Goal: Task Accomplishment & Management: Use online tool/utility

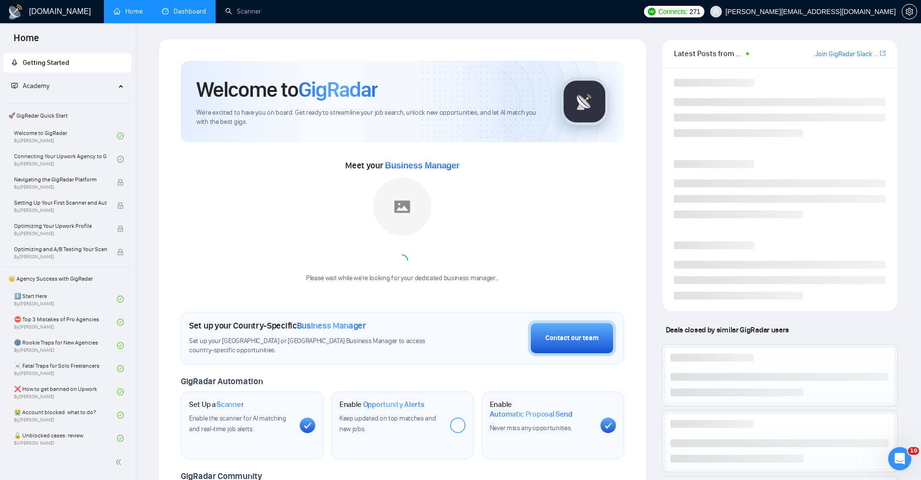
click at [174, 10] on link "Dashboard" at bounding box center [184, 11] width 44 height 8
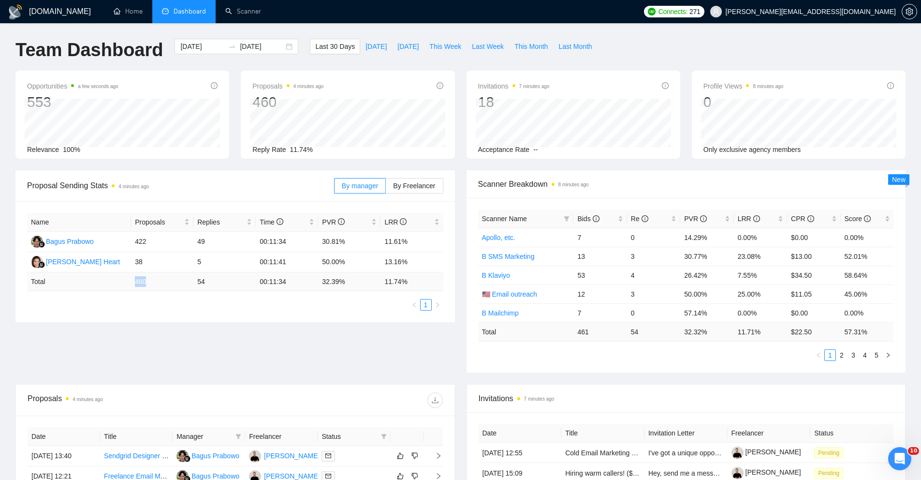
drag, startPoint x: 131, startPoint y: 282, endPoint x: 150, endPoint y: 282, distance: 19.3
click at [150, 282] on td "460" at bounding box center [162, 281] width 62 height 19
drag, startPoint x: 192, startPoint y: 280, endPoint x: 207, endPoint y: 281, distance: 16.0
click at [207, 281] on tr "Total 460 54 00:11:34 32.39 % 11.74 %" at bounding box center [235, 281] width 416 height 19
drag, startPoint x: 78, startPoint y: 266, endPoint x: 38, endPoint y: 237, distance: 49.0
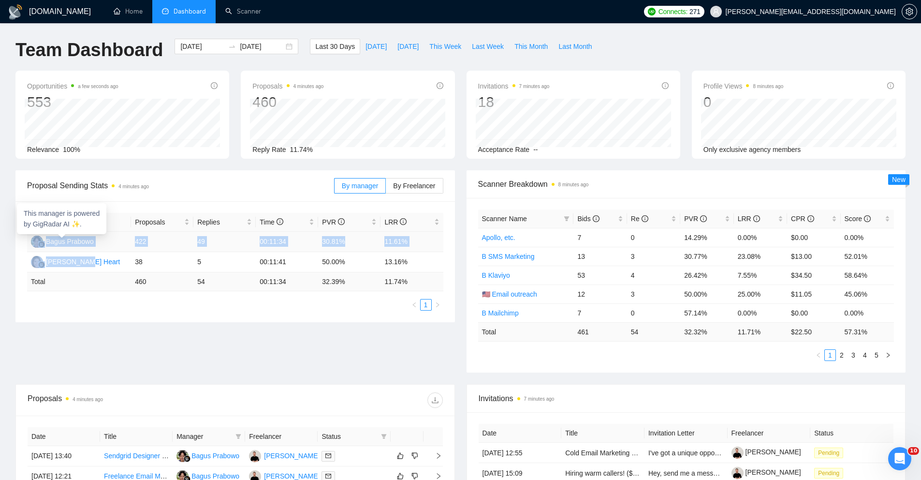
click at [38, 237] on tbody "Bagus Prabowo 422 49 00:11:34 30.81% 11.61% Karri Heart 38 5 00:11:41 50.00% 13…" at bounding box center [235, 252] width 416 height 41
click at [124, 292] on div "Name Proposals Replies Time PVR LRR Bagus Prabowo 422 49 00:11:34 30.81% 11.61%…" at bounding box center [235, 262] width 416 height 98
drag, startPoint x: 74, startPoint y: 262, endPoint x: 54, endPoint y: 256, distance: 21.0
click at [43, 262] on td "[PERSON_NAME] Heart" at bounding box center [79, 262] width 104 height 20
click at [105, 272] on td "Total" at bounding box center [79, 281] width 104 height 19
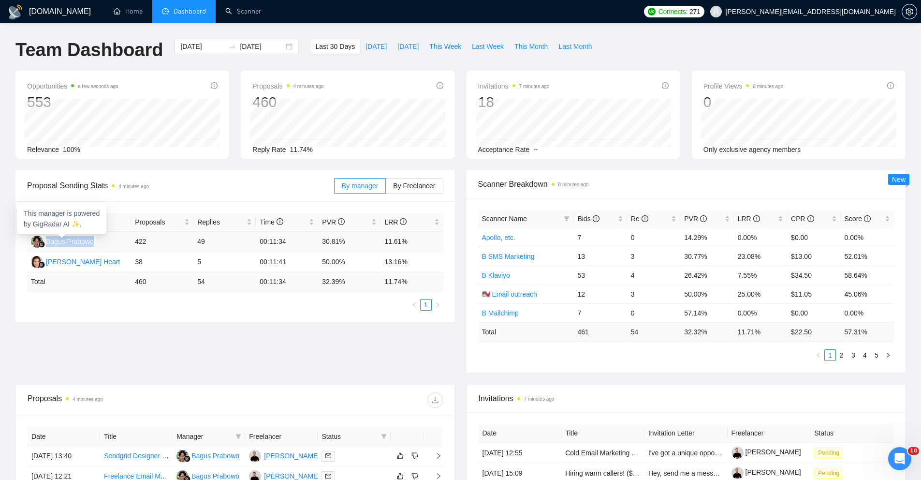
drag, startPoint x: 102, startPoint y: 246, endPoint x: 46, endPoint y: 240, distance: 55.9
click at [46, 240] on td "Bagus Prabowo" at bounding box center [79, 242] width 104 height 20
click at [93, 264] on td "[PERSON_NAME] Heart" at bounding box center [79, 262] width 104 height 20
click at [415, 188] on span "By Freelancer" at bounding box center [414, 186] width 42 height 8
click at [386, 188] on input "By Freelancer" at bounding box center [386, 188] width 0 height 0
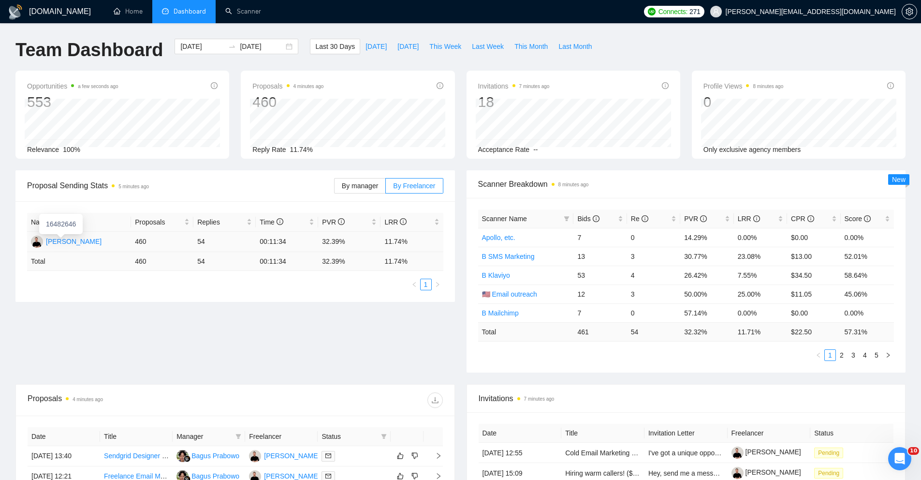
drag, startPoint x: 99, startPoint y: 242, endPoint x: 41, endPoint y: 240, distance: 58.1
click at [41, 240] on td "[PERSON_NAME]" at bounding box center [79, 242] width 104 height 20
click at [368, 188] on span "By manager" at bounding box center [360, 186] width 36 height 8
click at [335, 188] on input "By manager" at bounding box center [335, 188] width 0 height 0
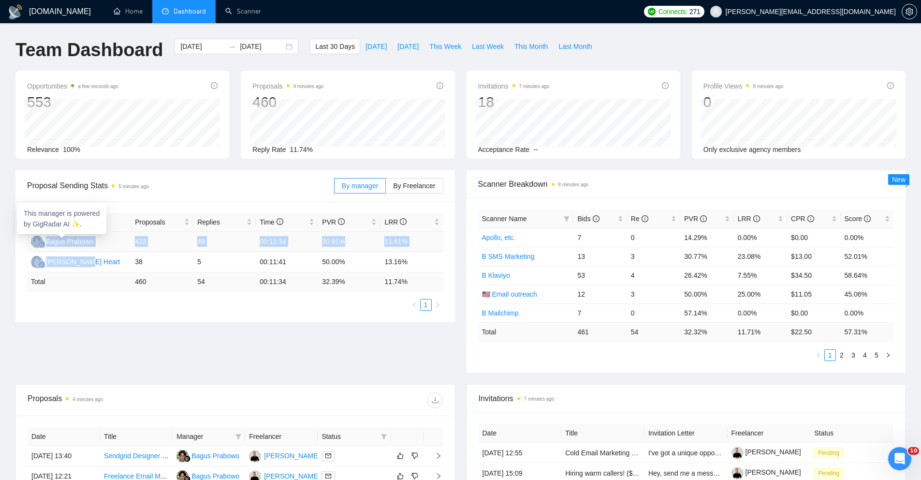
drag, startPoint x: 82, startPoint y: 264, endPoint x: 37, endPoint y: 239, distance: 52.0
click at [37, 239] on tbody "Bagus Prabowo 422 49 00:11:34 30.81% 11.61% Karri Heart 38 5 00:11:41 50.00% 13…" at bounding box center [235, 252] width 416 height 41
click at [109, 268] on td "[PERSON_NAME] Heart" at bounding box center [79, 262] width 104 height 20
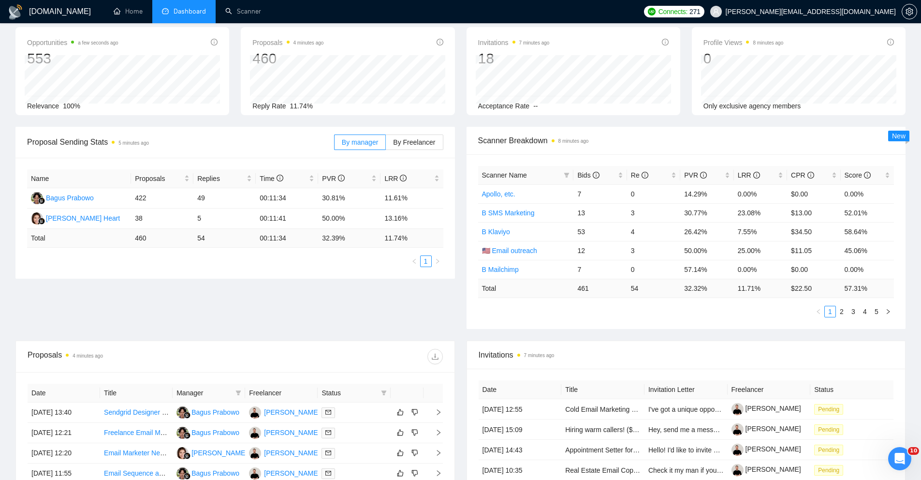
scroll to position [223, 0]
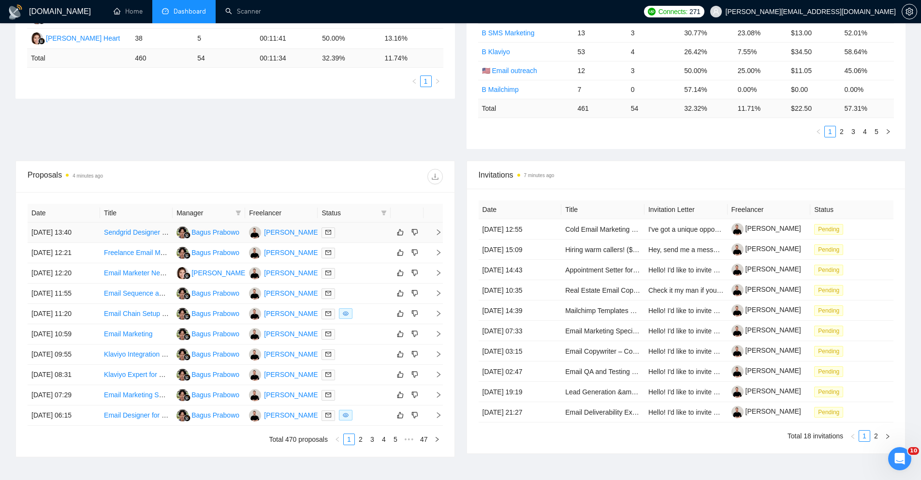
click at [97, 240] on td "[DATE] 13:40" at bounding box center [64, 232] width 73 height 20
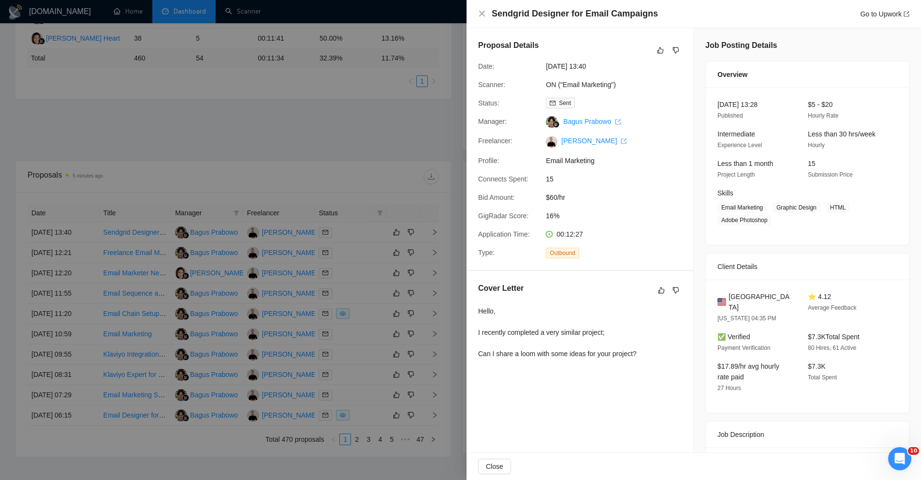
click at [285, 179] on div at bounding box center [460, 240] width 921 height 480
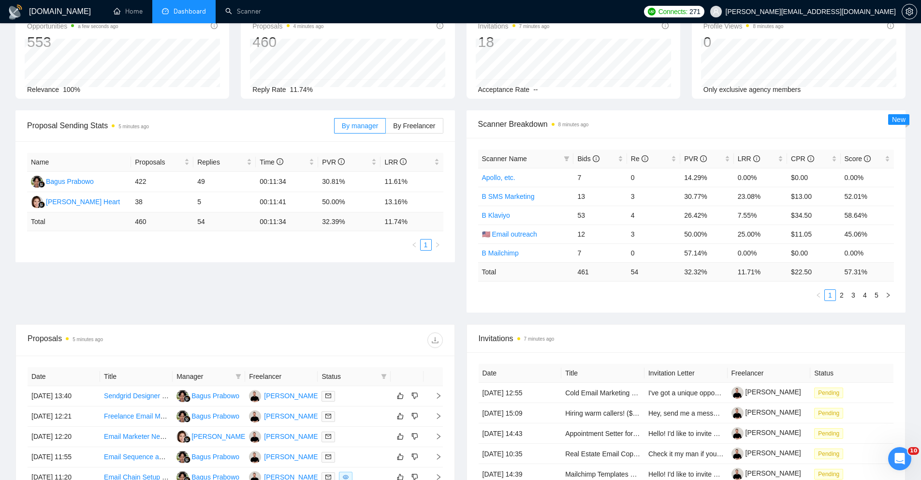
scroll to position [0, 0]
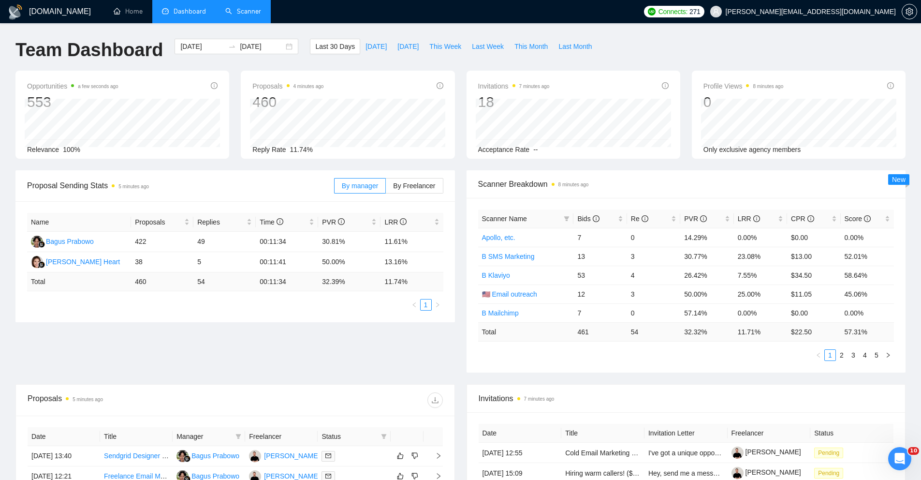
click at [242, 7] on link "Scanner" at bounding box center [243, 11] width 36 height 8
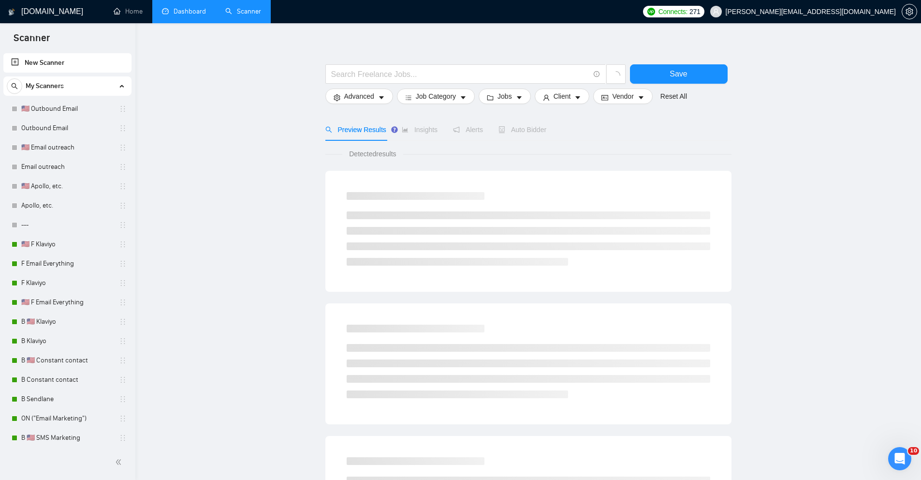
scroll to position [18, 0]
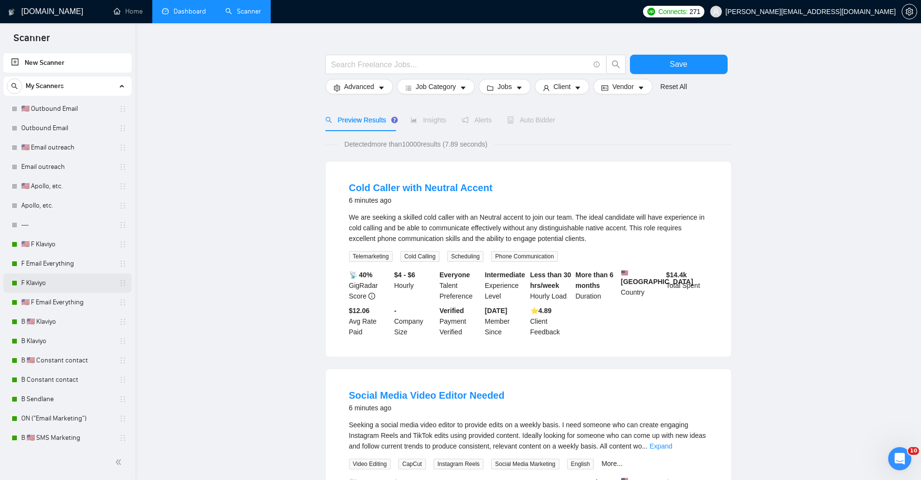
click at [36, 283] on link "F Klaviyo" at bounding box center [67, 282] width 92 height 19
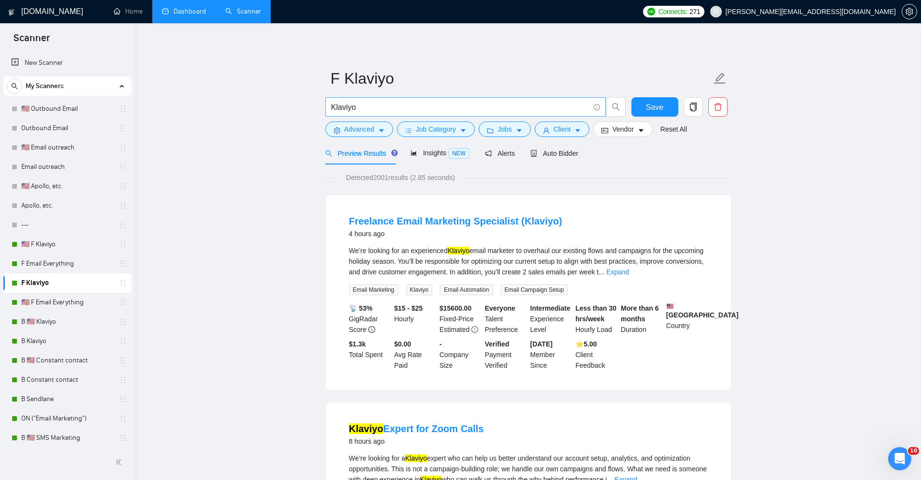
click at [359, 102] on input "Klaviyo" at bounding box center [460, 107] width 258 height 12
click at [344, 107] on input "Klaviyo" at bounding box center [460, 107] width 258 height 12
click at [364, 131] on span "Advanced" at bounding box center [359, 129] width 30 height 11
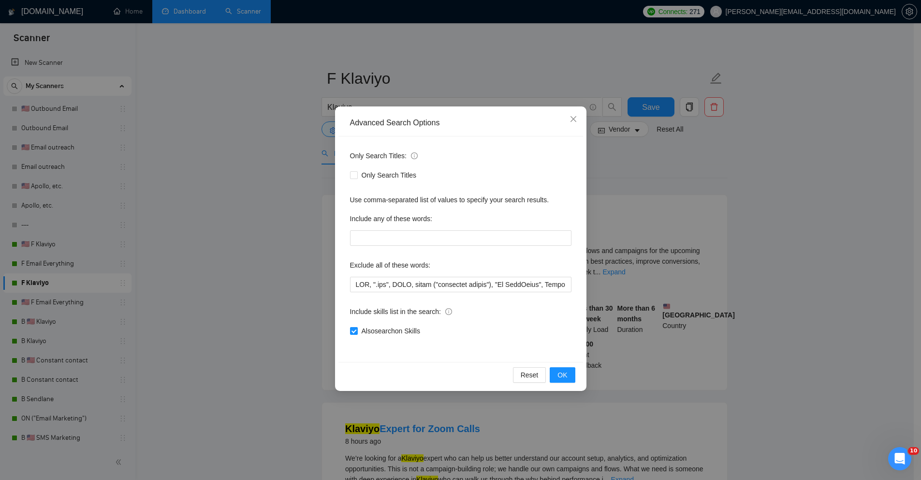
click at [303, 258] on div "Advanced Search Options Only Search Titles: Only Search Titles Use comma-separa…" at bounding box center [460, 240] width 921 height 480
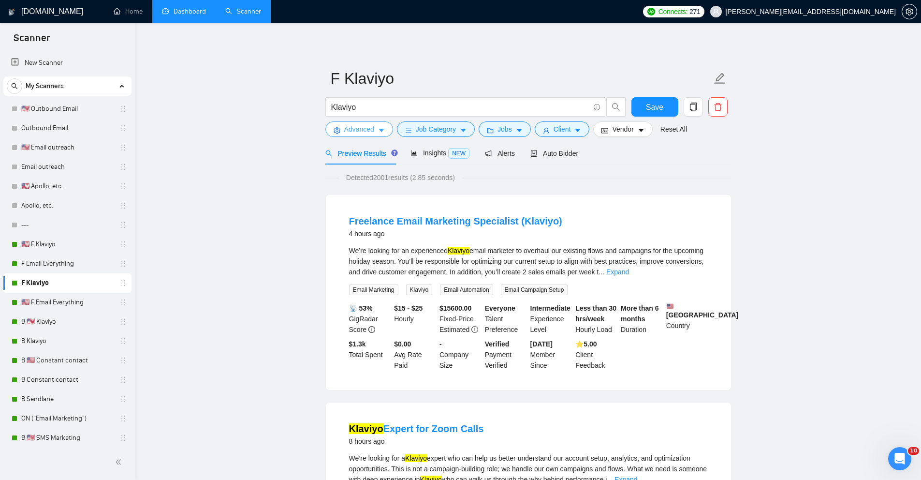
click at [354, 128] on span "Advanced" at bounding box center [359, 129] width 30 height 11
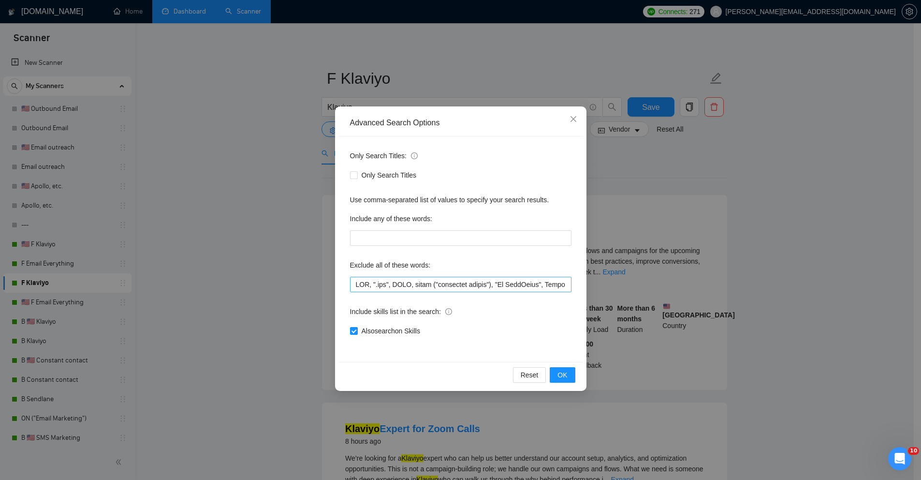
click at [363, 282] on input "text" at bounding box center [461, 284] width 222 height 15
click at [358, 284] on input "text" at bounding box center [461, 284] width 222 height 15
click at [379, 284] on input "text" at bounding box center [461, 284] width 222 height 15
drag, startPoint x: 370, startPoint y: 283, endPoint x: 352, endPoint y: 288, distance: 18.4
click at [352, 288] on input "text" at bounding box center [461, 284] width 222 height 15
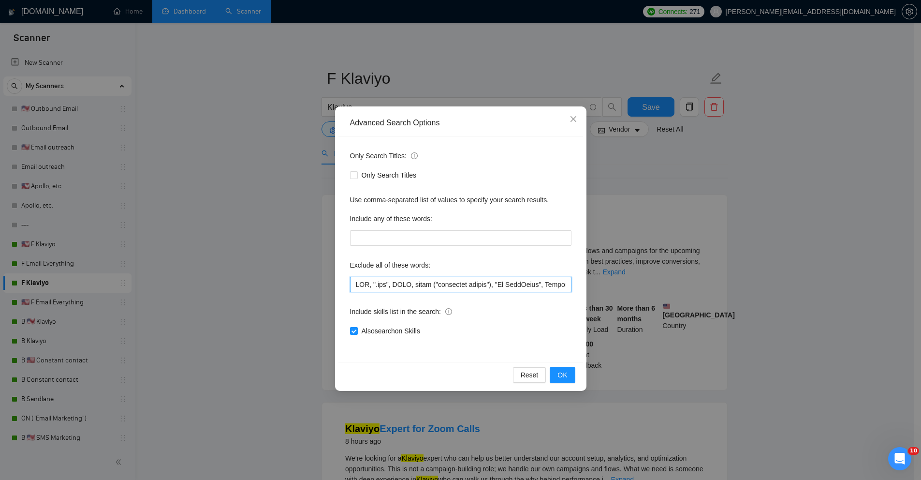
click at [379, 281] on input "text" at bounding box center [461, 284] width 222 height 15
drag, startPoint x: 492, startPoint y: 283, endPoint x: 553, endPoint y: 286, distance: 61.5
click at [553, 286] on input "text" at bounding box center [461, 284] width 222 height 15
click at [553, 285] on input "text" at bounding box center [461, 284] width 222 height 15
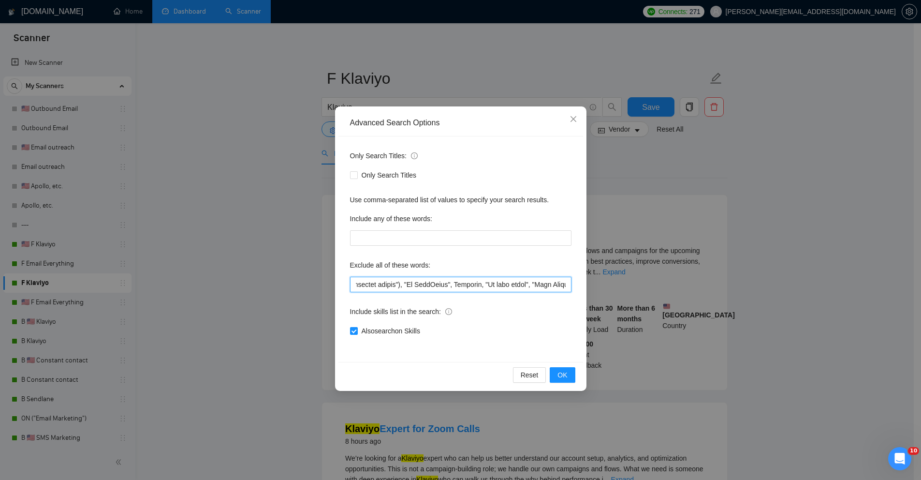
drag, startPoint x: 551, startPoint y: 284, endPoint x: 528, endPoint y: 287, distance: 23.8
click at [528, 287] on input "text" at bounding box center [461, 284] width 222 height 15
click at [529, 286] on input "text" at bounding box center [461, 284] width 222 height 15
drag, startPoint x: 532, startPoint y: 285, endPoint x: 548, endPoint y: 286, distance: 16.0
click at [548, 286] on input "text" at bounding box center [461, 284] width 222 height 15
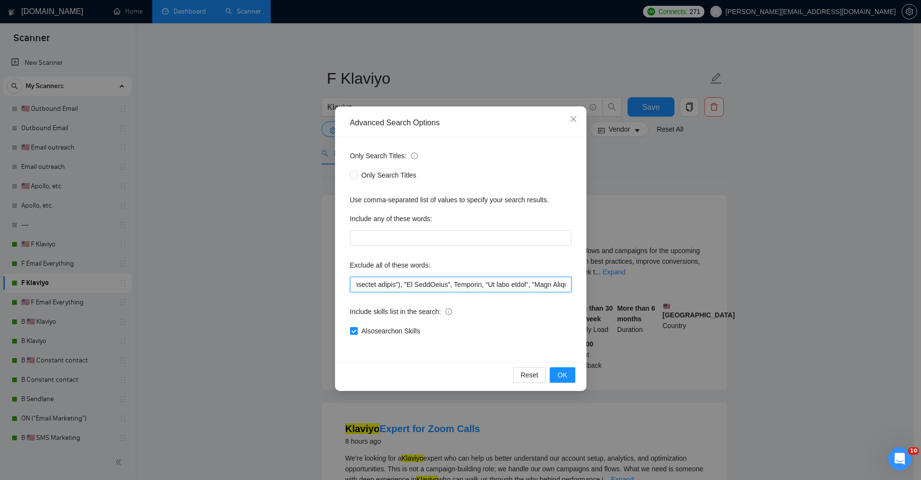
click at [546, 286] on input "text" at bounding box center [461, 284] width 222 height 15
drag, startPoint x: 543, startPoint y: 285, endPoint x: 552, endPoint y: 286, distance: 8.8
click at [552, 286] on input "text" at bounding box center [461, 284] width 222 height 15
click at [553, 286] on input "text" at bounding box center [461, 284] width 222 height 15
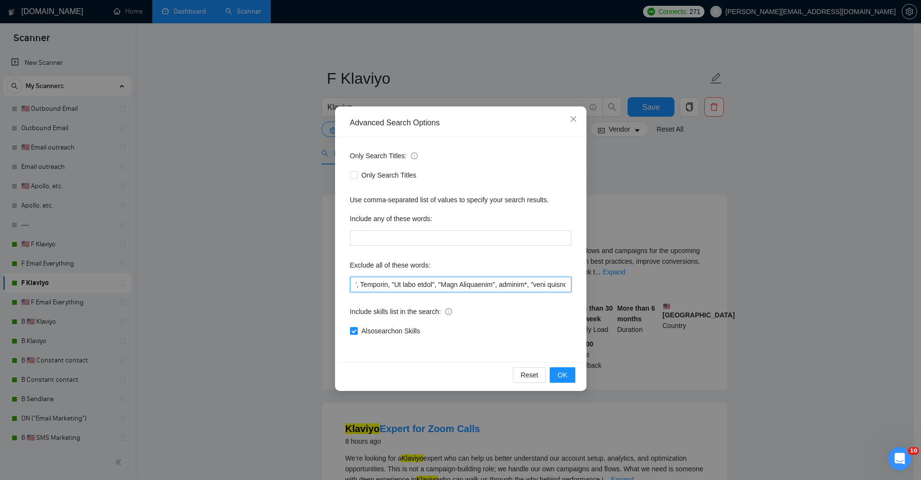
scroll to position [0, 188]
drag, startPoint x: 550, startPoint y: 285, endPoint x: 545, endPoint y: 285, distance: 5.8
click at [545, 285] on input "text" at bounding box center [461, 284] width 222 height 15
click at [796, 185] on div "Advanced Search Options Only Search Titles: Only Search Titles Use comma-separa…" at bounding box center [460, 240] width 921 height 480
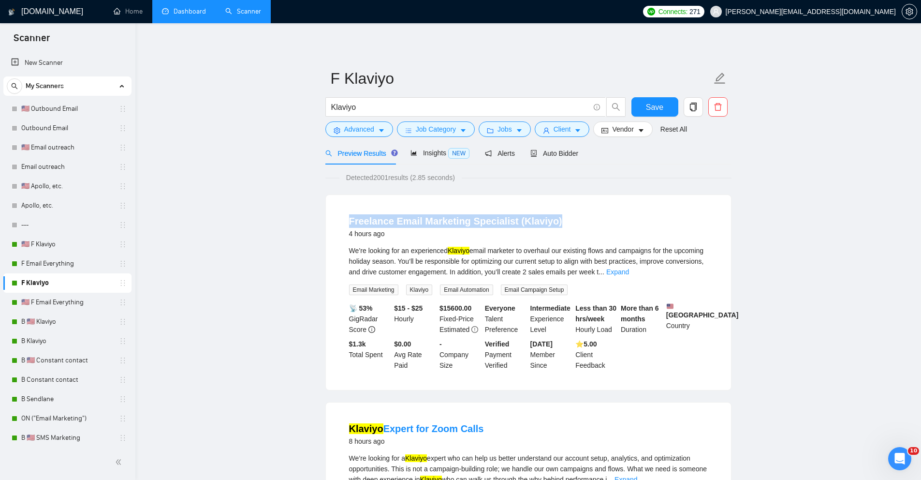
drag, startPoint x: 354, startPoint y: 218, endPoint x: 551, endPoint y: 225, distance: 197.0
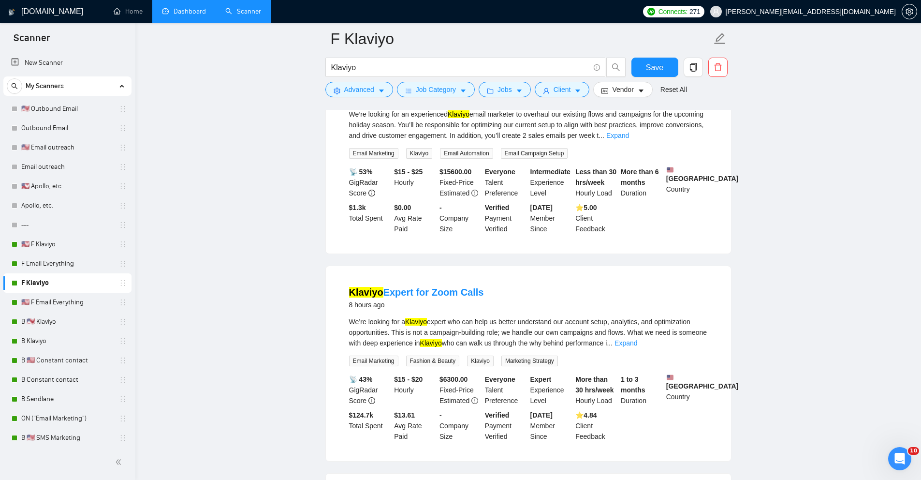
scroll to position [145, 0]
drag, startPoint x: 335, startPoint y: 281, endPoint x: 474, endPoint y: 284, distance: 138.4
click at [472, 284] on div "Klaviyo Expert for Zoom Calls 8 hours ago We’re looking for a Klaviyo expert wh…" at bounding box center [528, 363] width 405 height 195
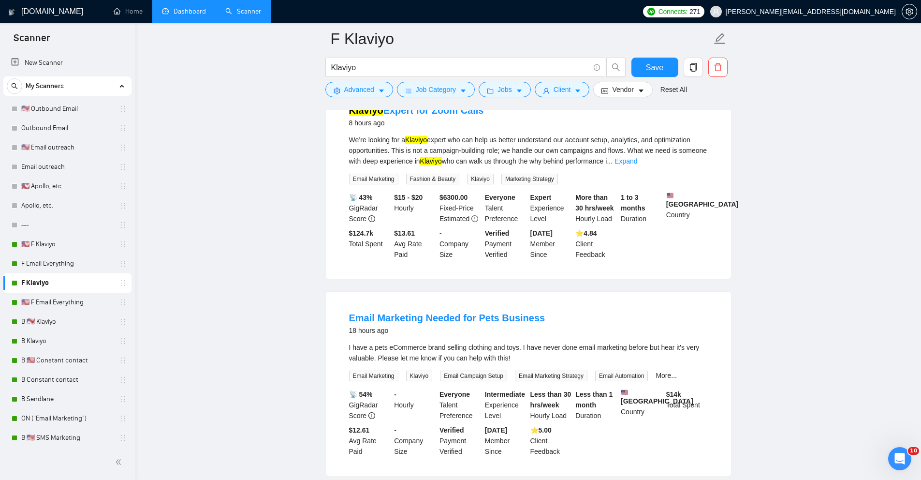
scroll to position [381, 0]
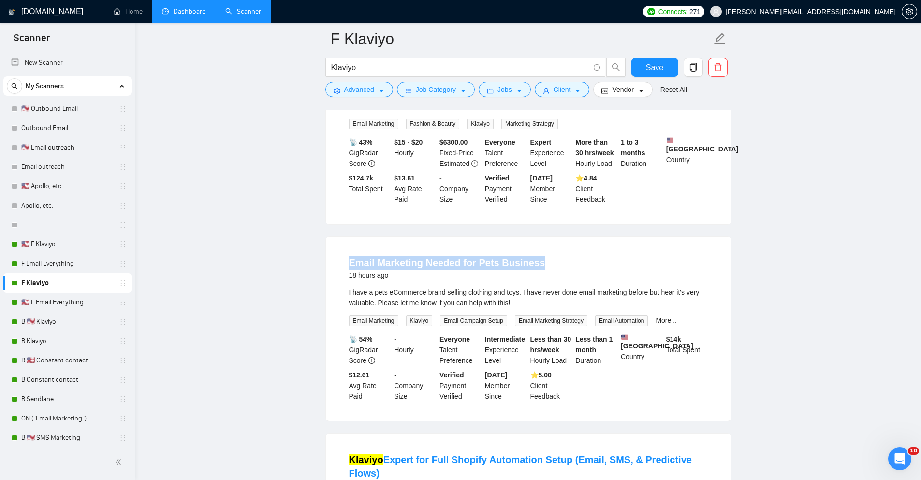
drag, startPoint x: 331, startPoint y: 271, endPoint x: 586, endPoint y: 282, distance: 255.2
click at [586, 282] on div "Email Marketing Needed for Pets Business 18 hours ago I have a pets eCommerce b…" at bounding box center [528, 329] width 405 height 184
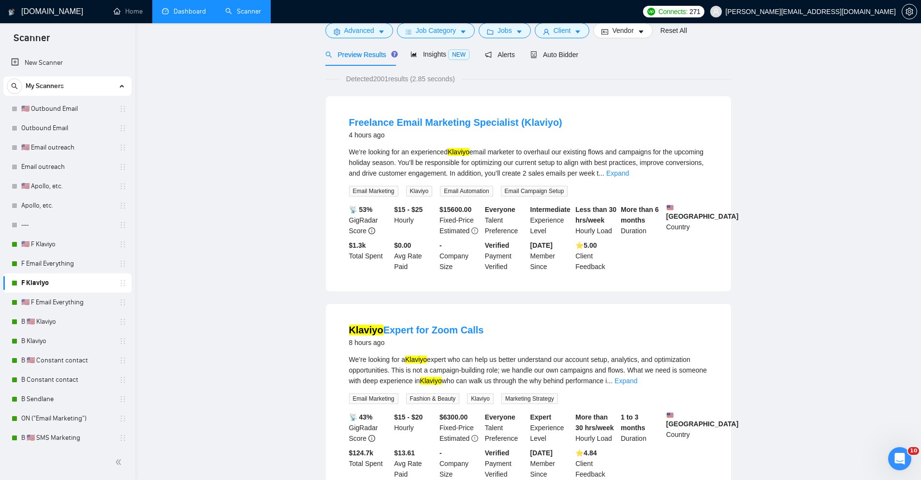
scroll to position [0, 0]
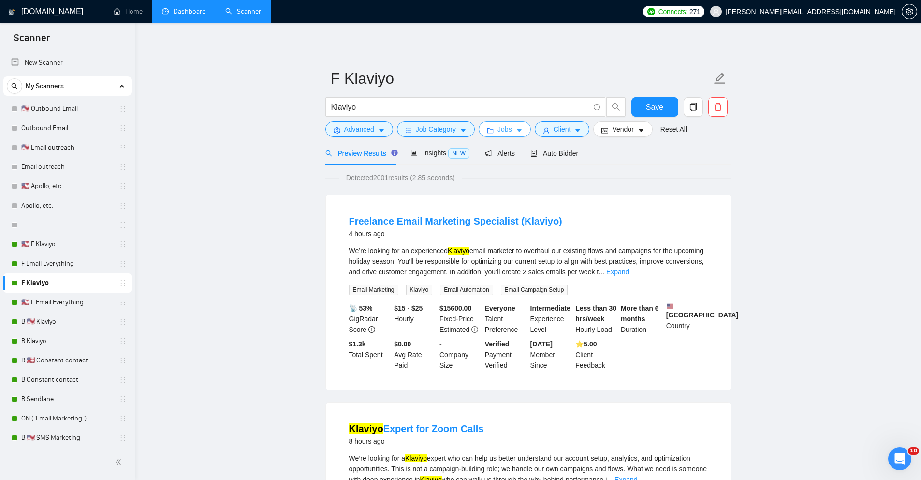
click at [486, 128] on button "Jobs" at bounding box center [505, 128] width 52 height 15
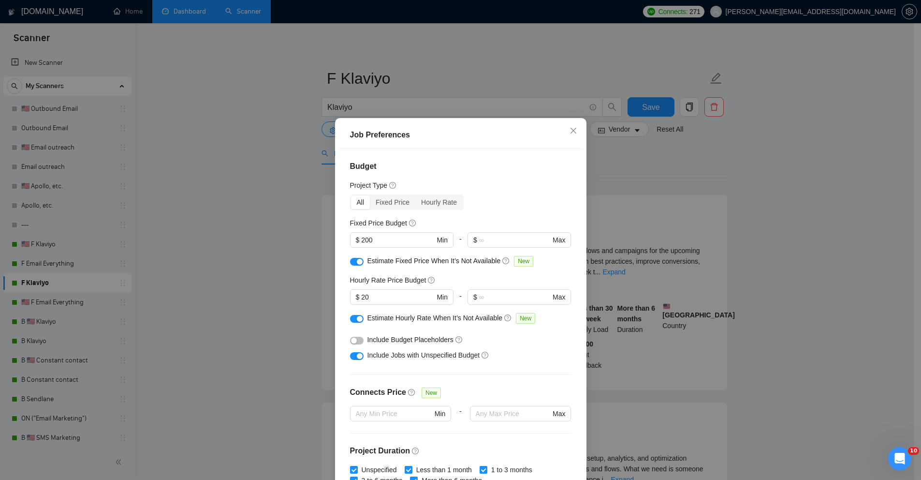
drag, startPoint x: 380, startPoint y: 240, endPoint x: 331, endPoint y: 239, distance: 48.9
click at [335, 239] on div "Job Preferences Budget Project Type All Fixed Price Hourly Rate Fixed Price Bud…" at bounding box center [461, 317] width 252 height 398
drag, startPoint x: 380, startPoint y: 296, endPoint x: 342, endPoint y: 295, distance: 37.7
click at [342, 295] on div "Budget Project Type All Fixed Price Hourly Rate Fixed Price Budget $ 200 Min - …" at bounding box center [461, 317] width 245 height 336
click at [661, 225] on div "Job Preferences Budget Project Type All Fixed Price Hourly Rate Fixed Price Bud…" at bounding box center [460, 240] width 921 height 480
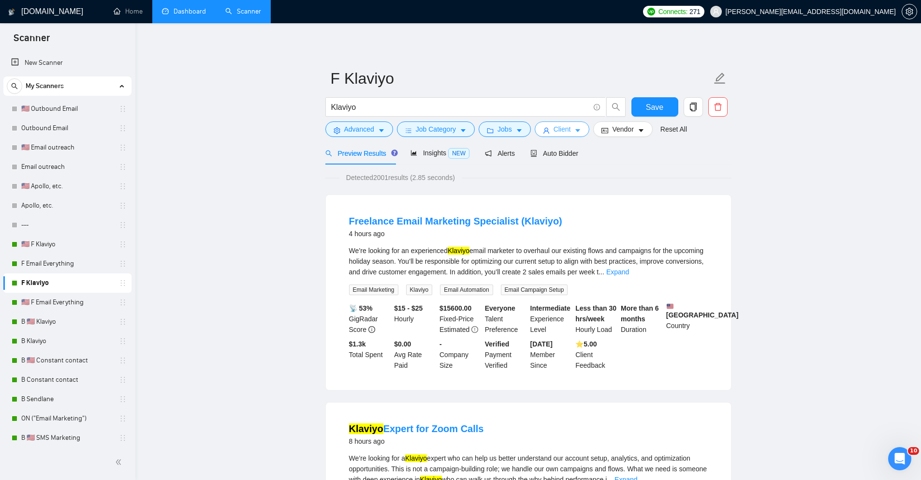
click at [567, 129] on span "Client" at bounding box center [562, 129] width 17 height 11
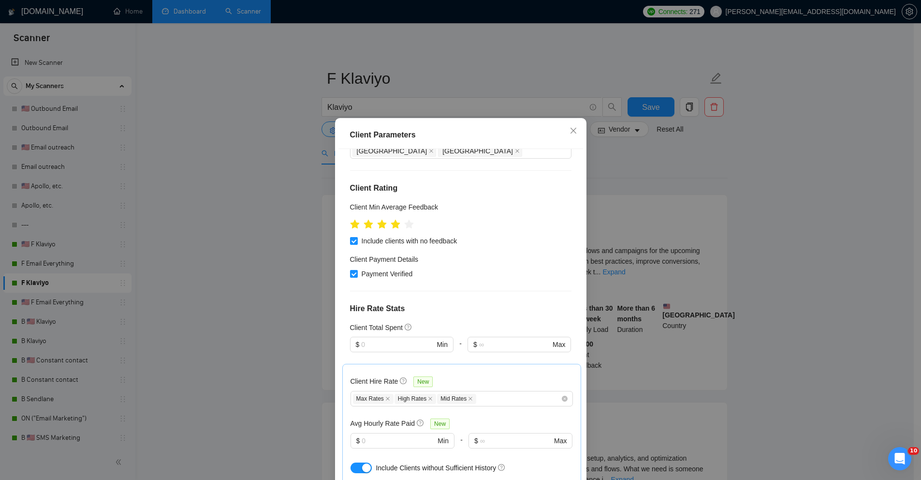
scroll to position [138, 0]
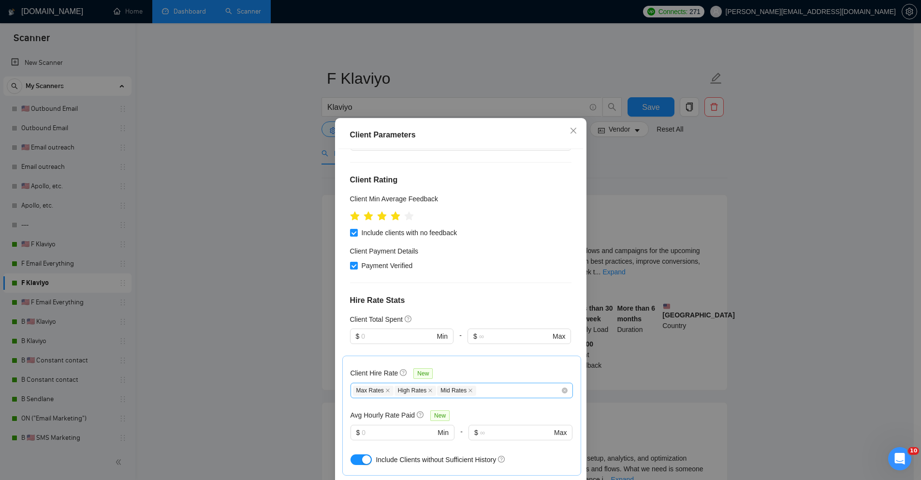
click at [504, 385] on div "Max Rates High Rates Mid Rates" at bounding box center [457, 391] width 208 height 12
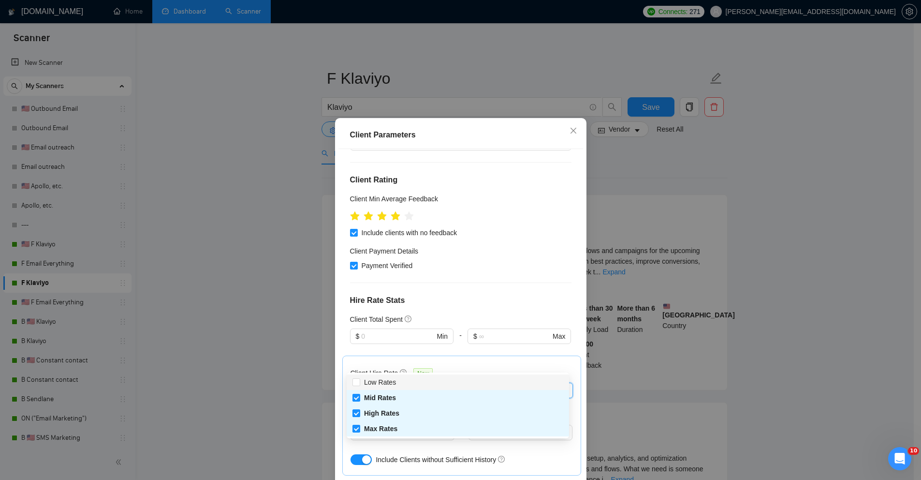
click at [472, 368] on div "Client Hire Rate New" at bounding box center [462, 375] width 222 height 15
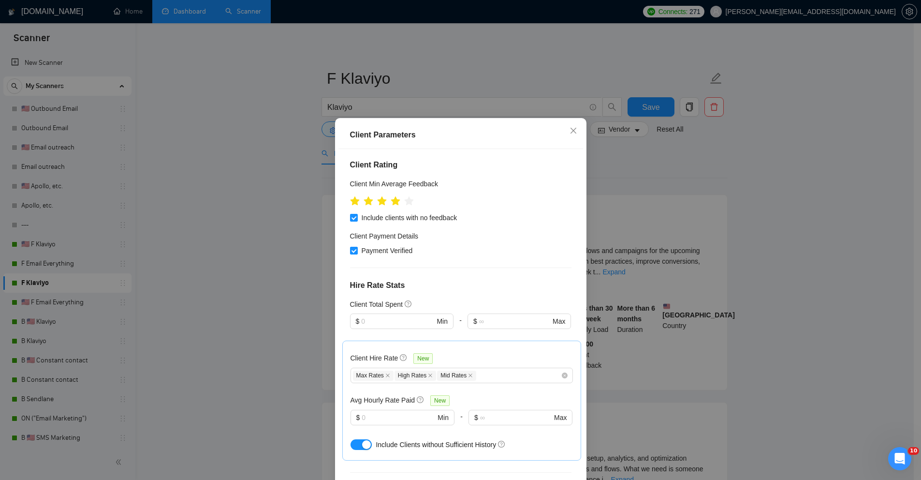
scroll to position [161, 0]
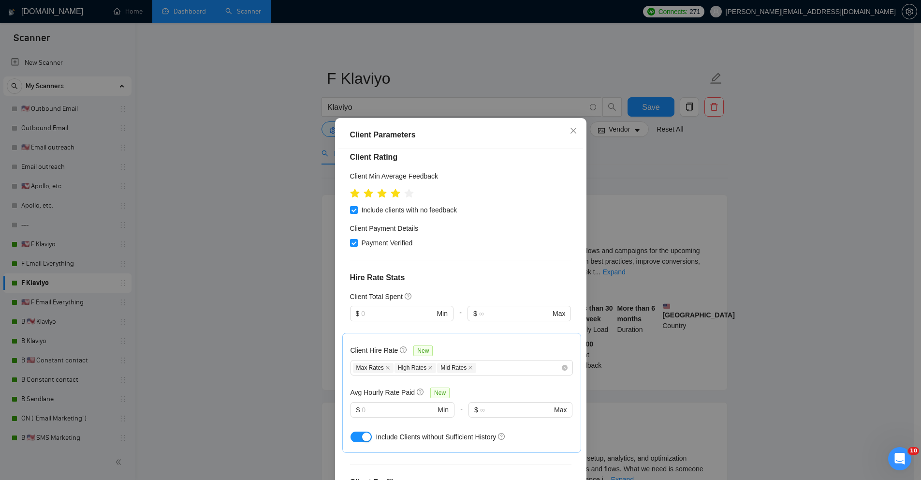
click at [603, 322] on div "Client Parameters Client Location Include Client Countries United States United…" at bounding box center [460, 240] width 921 height 480
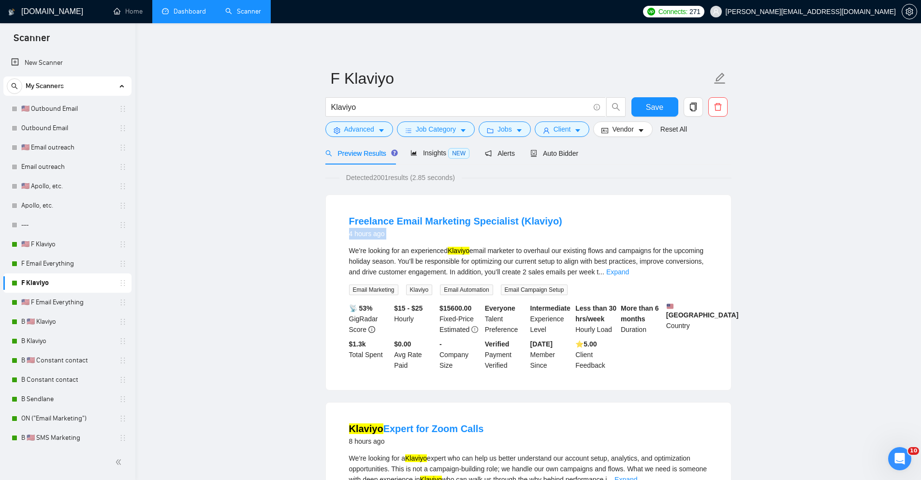
drag, startPoint x: 369, startPoint y: 238, endPoint x: 396, endPoint y: 244, distance: 27.7
click at [396, 245] on li "Freelance Email Marketing Specialist (Klaviyo) 4 hours ago We’re looking for an…" at bounding box center [529, 293] width 382 height 172
click at [551, 149] on span "Auto Bidder" at bounding box center [555, 153] width 48 height 8
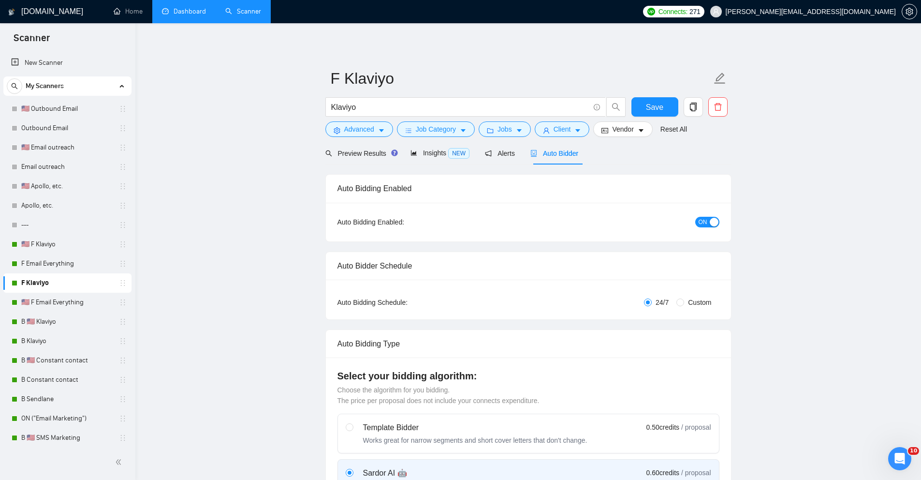
radio input "false"
radio input "true"
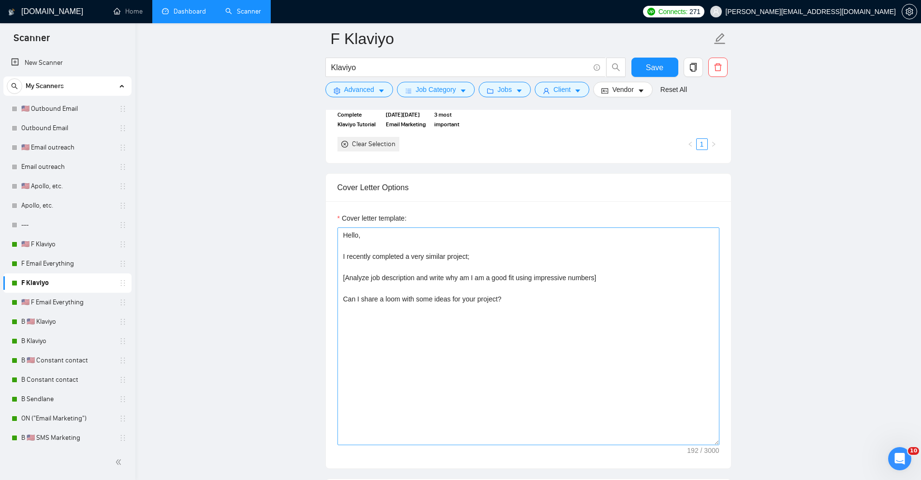
scroll to position [1189, 0]
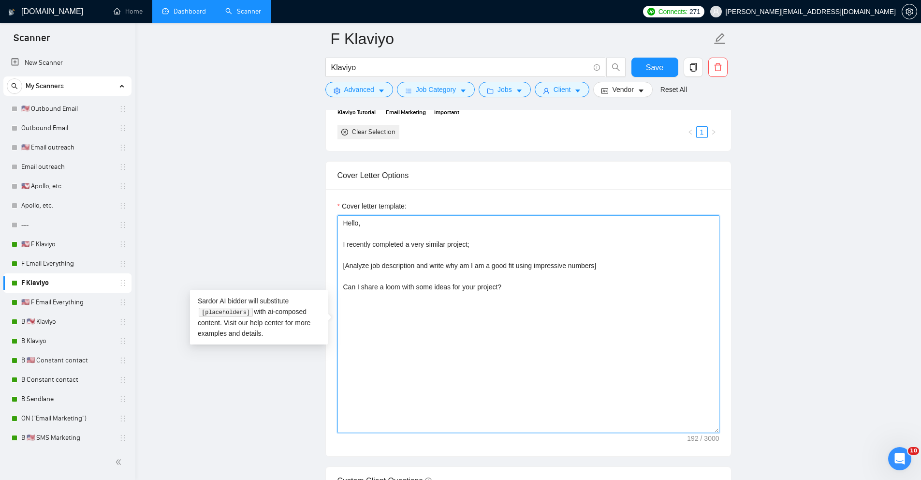
drag, startPoint x: 374, startPoint y: 233, endPoint x: 542, endPoint y: 301, distance: 181.3
click at [542, 301] on textarea "Hello, I recently completed a very similar project; [Analyze job description an…" at bounding box center [529, 324] width 382 height 218
click at [542, 309] on textarea "Hello, I recently completed a very similar project; [Analyze job description an…" at bounding box center [529, 324] width 382 height 218
drag, startPoint x: 362, startPoint y: 226, endPoint x: 499, endPoint y: 246, distance: 138.9
click at [499, 246] on textarea "Hello, I recently completed a very similar project; [Analyze job description an…" at bounding box center [529, 324] width 382 height 218
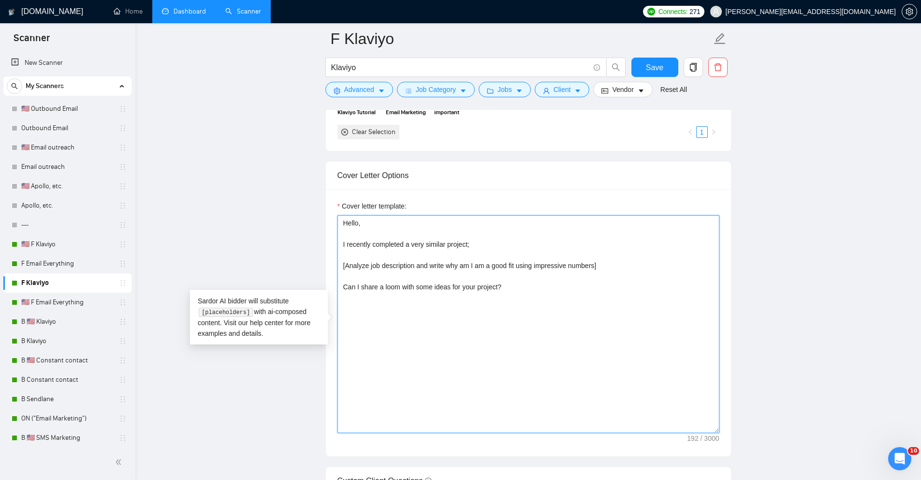
click at [417, 269] on textarea "Hello, I recently completed a very similar project; [Analyze job description an…" at bounding box center [529, 324] width 382 height 218
drag, startPoint x: 342, startPoint y: 267, endPoint x: 617, endPoint y: 270, distance: 274.7
click at [617, 270] on textarea "Hello, I recently completed a very similar project; [Analyze job description an…" at bounding box center [529, 324] width 382 height 218
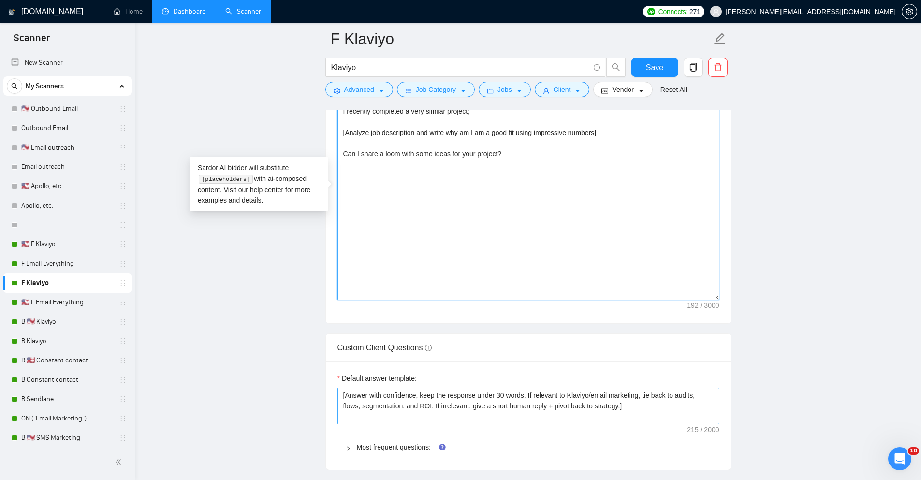
scroll to position [1407, 0]
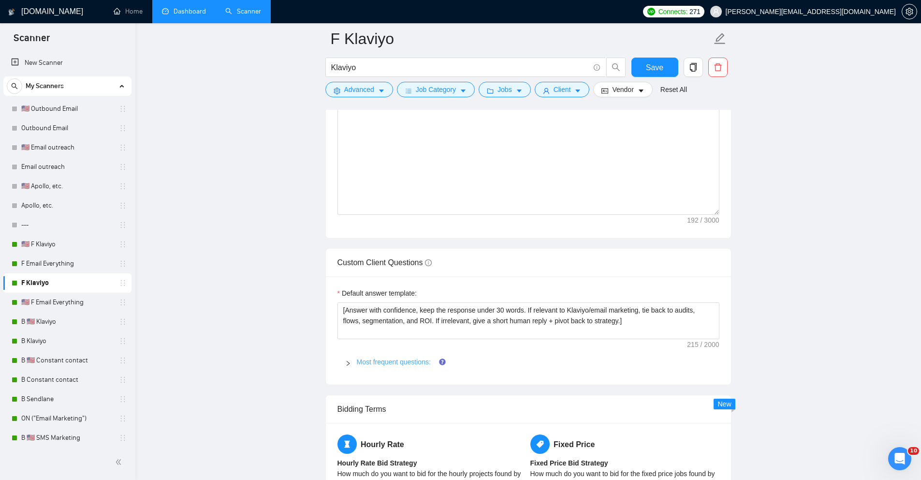
click at [414, 359] on link "Most frequent questions:" at bounding box center [394, 362] width 74 height 8
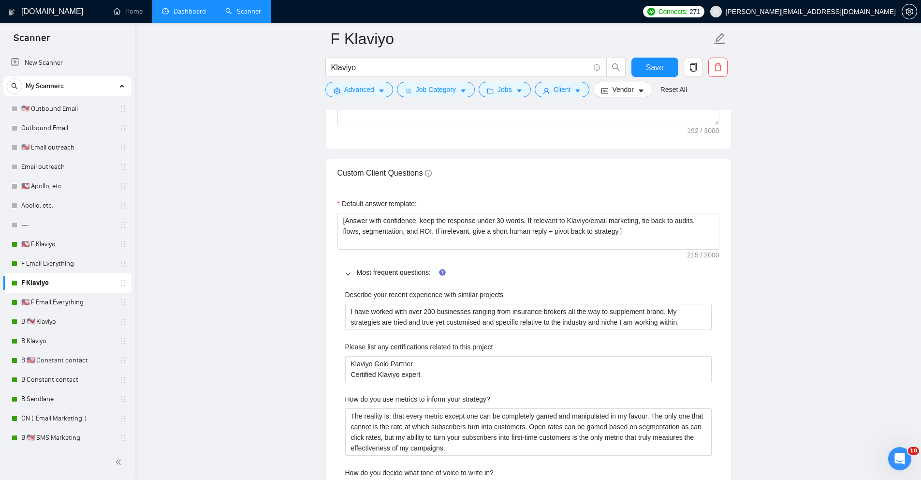
scroll to position [1498, 0]
drag, startPoint x: 341, startPoint y: 292, endPoint x: 484, endPoint y: 309, distance: 144.6
click at [349, 344] on label "Please list any certifications related to this project" at bounding box center [419, 346] width 148 height 11
click at [349, 355] on project "Klaviyo Gold Partner Certified Klaviyo expert" at bounding box center [528, 368] width 367 height 26
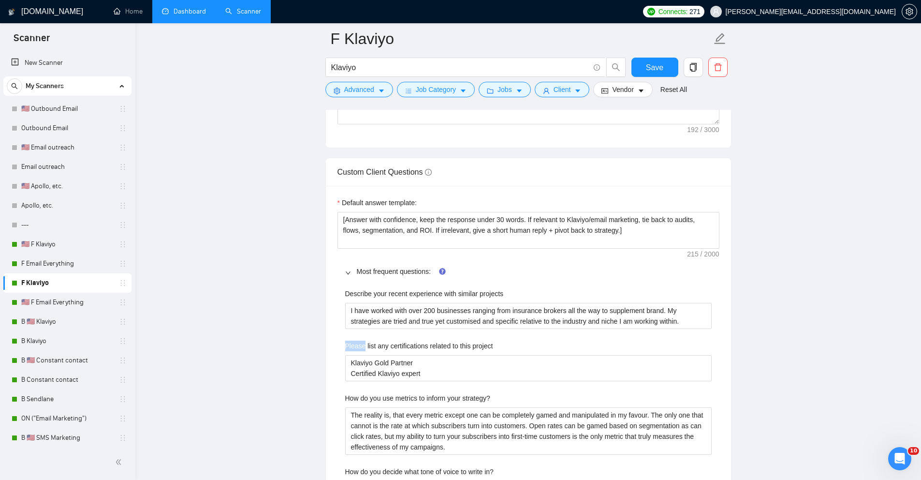
click at [349, 344] on label "Please list any certifications related to this project" at bounding box center [419, 346] width 148 height 11
click at [349, 355] on project "Klaviyo Gold Partner Certified Klaviyo expert" at bounding box center [528, 368] width 367 height 26
click at [349, 344] on label "Please list any certifications related to this project" at bounding box center [419, 346] width 148 height 11
click at [349, 355] on project "Klaviyo Gold Partner Certified Klaviyo expert" at bounding box center [528, 368] width 367 height 26
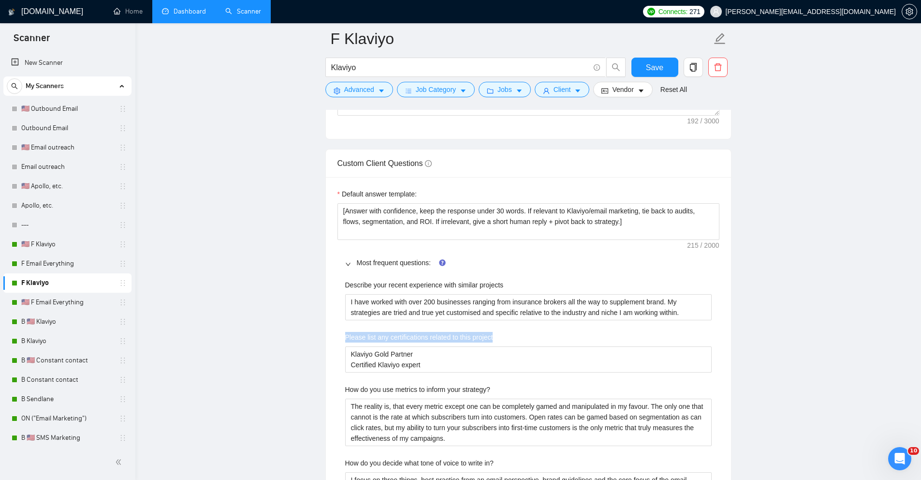
scroll to position [1518, 0]
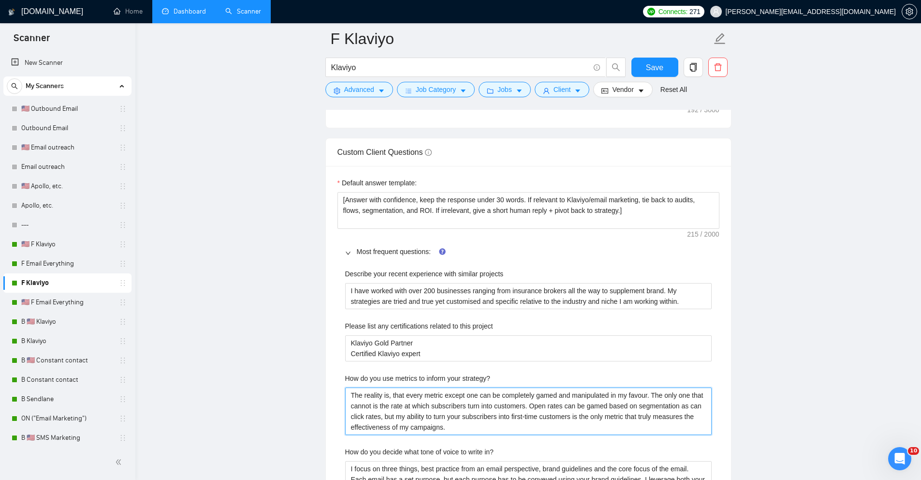
drag, startPoint x: 351, startPoint y: 395, endPoint x: 585, endPoint y: 437, distance: 237.3
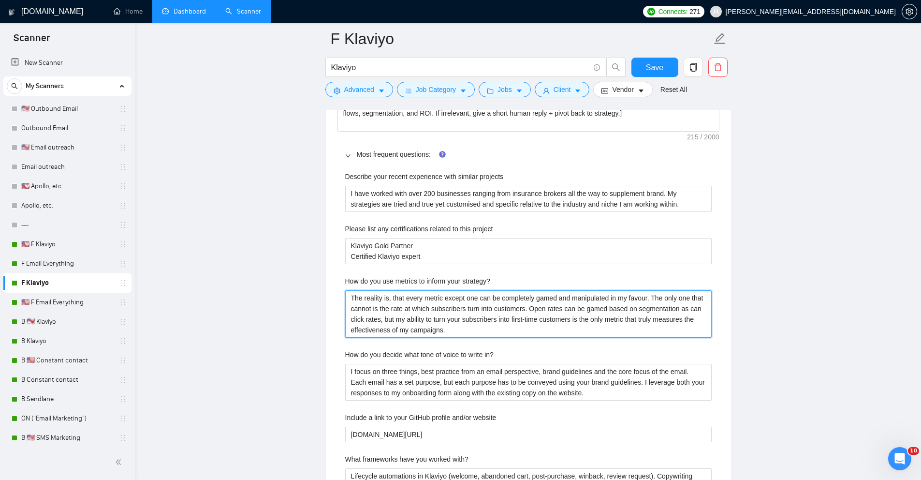
scroll to position [1623, 0]
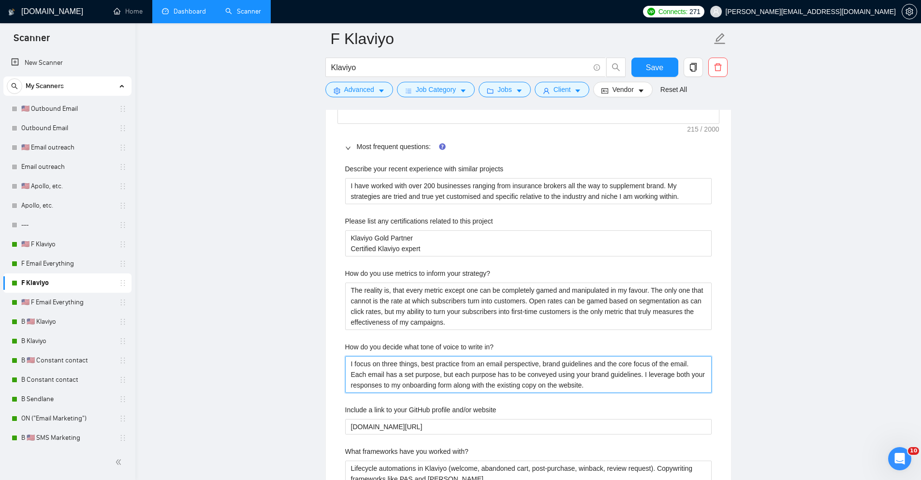
drag, startPoint x: 348, startPoint y: 364, endPoint x: 597, endPoint y: 398, distance: 251.9
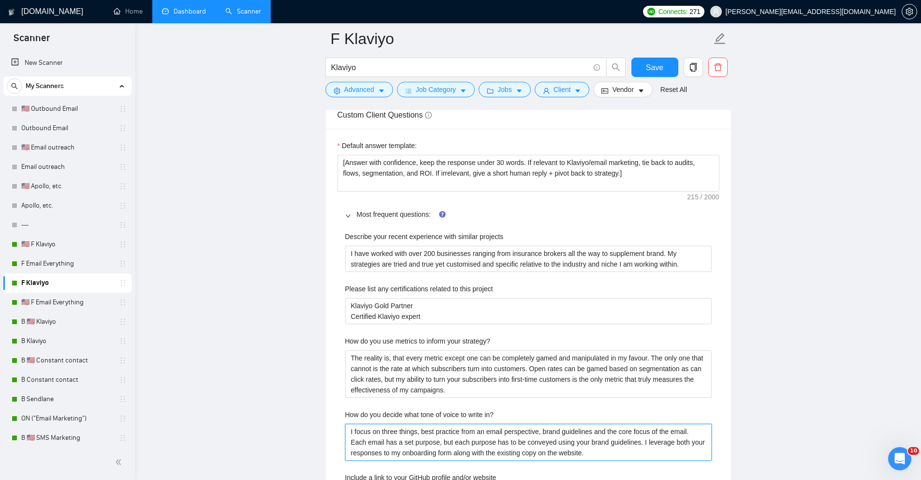
scroll to position [1486, 0]
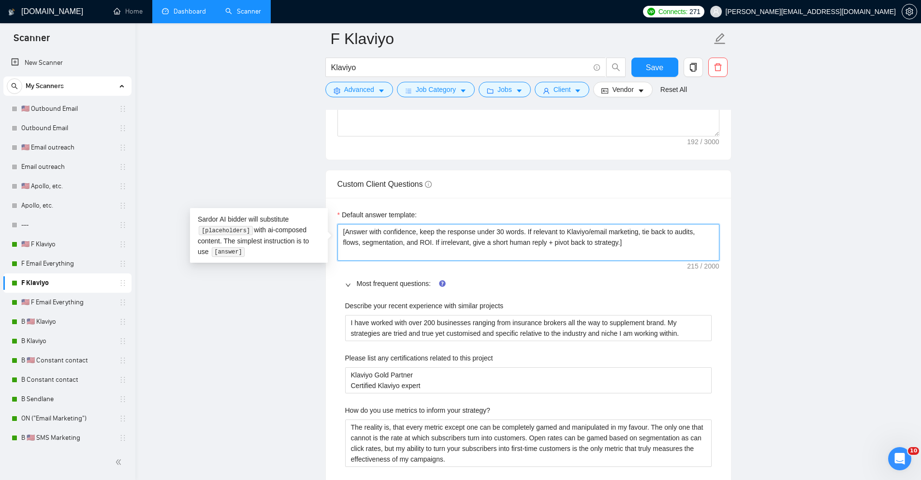
drag, startPoint x: 343, startPoint y: 229, endPoint x: 653, endPoint y: 256, distance: 310.7
click at [653, 256] on textarea "[Answer with confidence, keep the response under 30 words. If relevant to Klavi…" at bounding box center [529, 242] width 382 height 37
click at [657, 254] on textarea "[Answer with confidence, keep the response under 30 words. If relevant to Klavi…" at bounding box center [529, 242] width 382 height 37
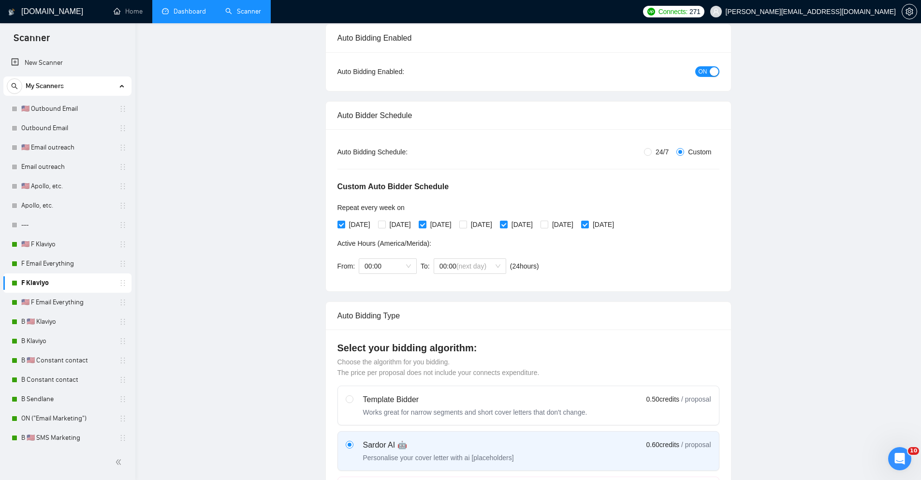
scroll to position [0, 0]
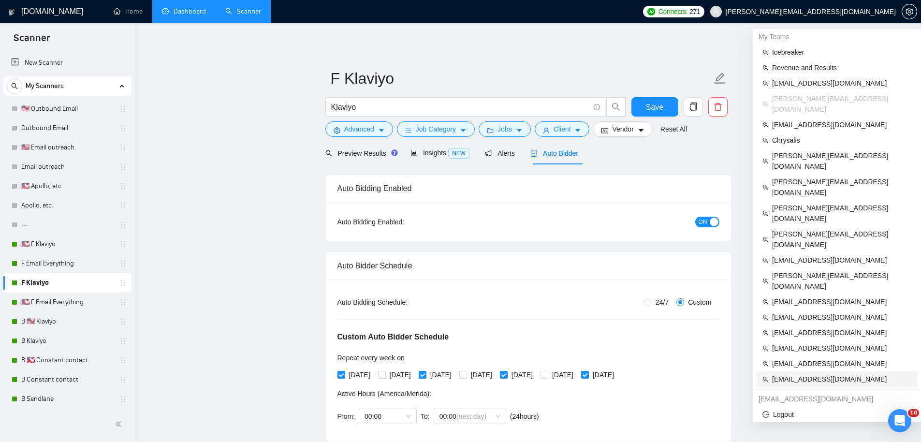
drag, startPoint x: 810, startPoint y: 320, endPoint x: 820, endPoint y: 318, distance: 10.7
click at [810, 374] on span "[EMAIL_ADDRESS][DOMAIN_NAME]" at bounding box center [841, 379] width 139 height 11
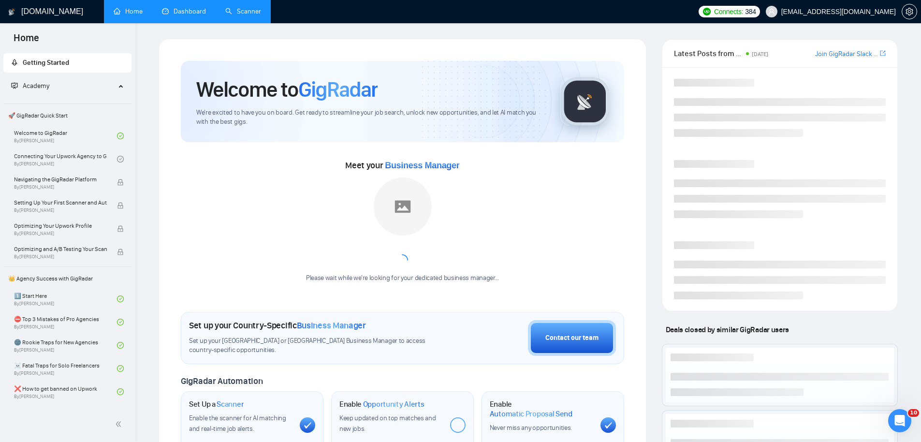
click at [198, 15] on link "Dashboard" at bounding box center [184, 11] width 44 height 8
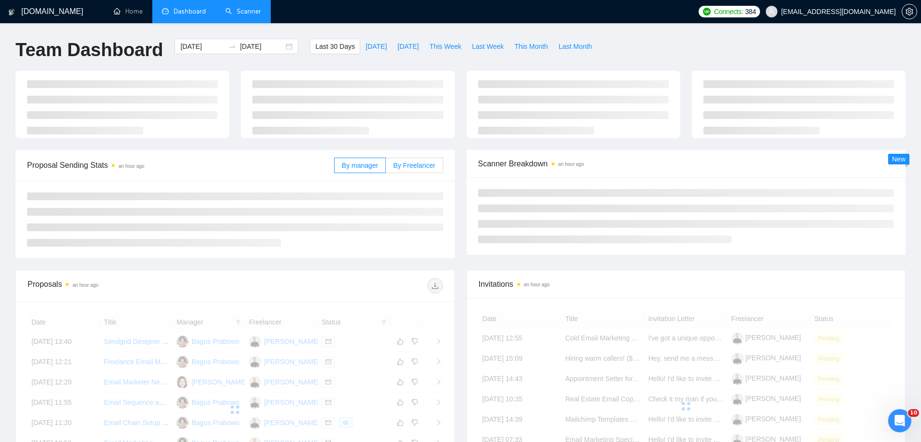
click at [397, 166] on span "By Freelancer" at bounding box center [414, 166] width 42 height 8
click at [386, 168] on input "By Freelancer" at bounding box center [386, 168] width 0 height 0
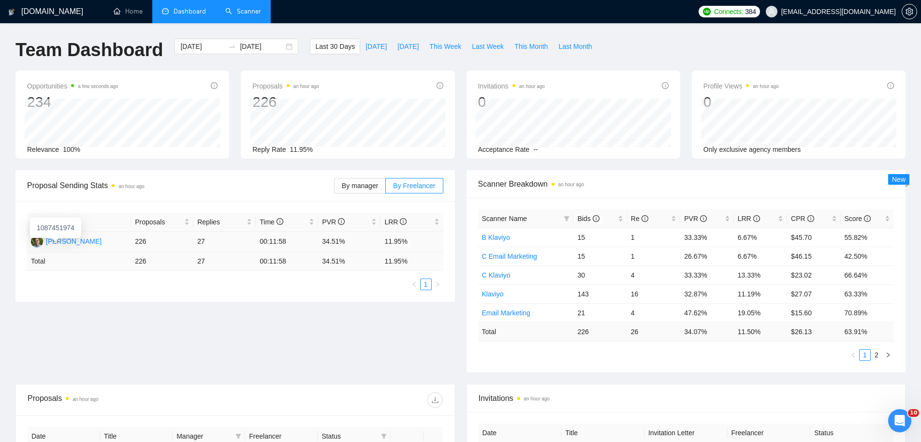
click at [63, 241] on div "[PERSON_NAME]" at bounding box center [74, 241] width 56 height 11
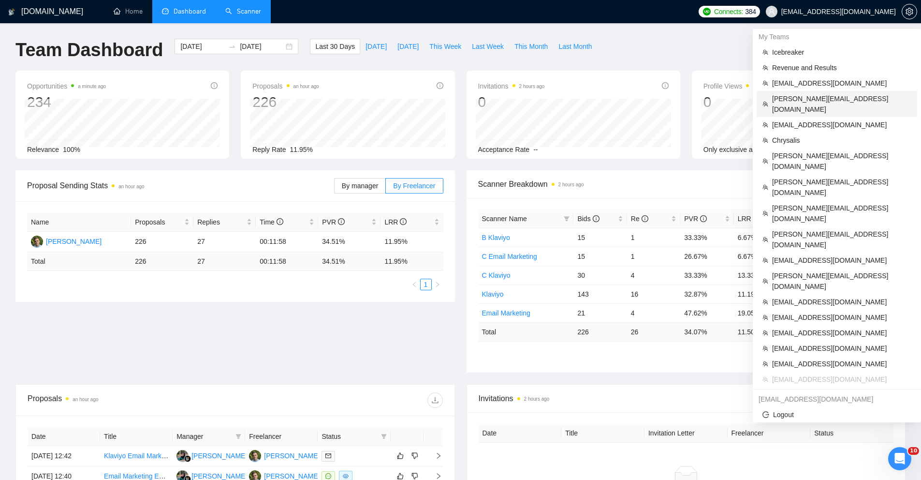
click at [798, 97] on span "[PERSON_NAME][EMAIL_ADDRESS][DOMAIN_NAME]" at bounding box center [841, 103] width 139 height 21
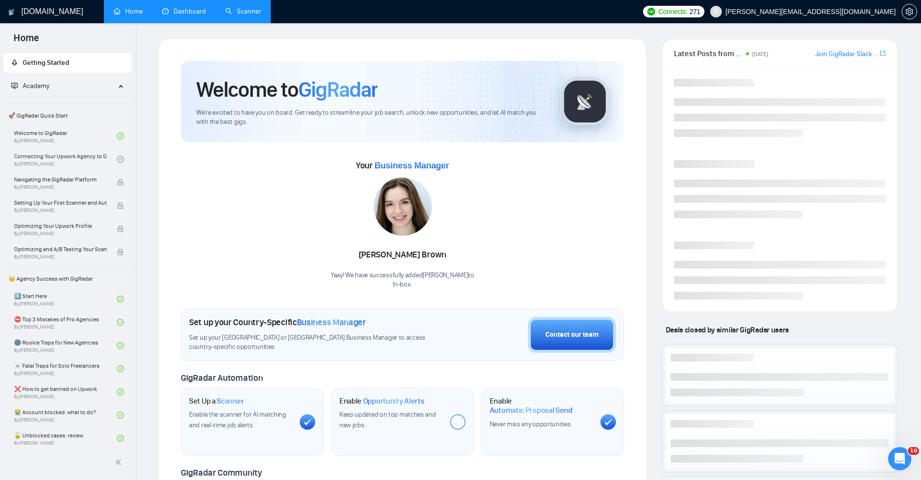
click at [178, 7] on link "Dashboard" at bounding box center [184, 11] width 44 height 8
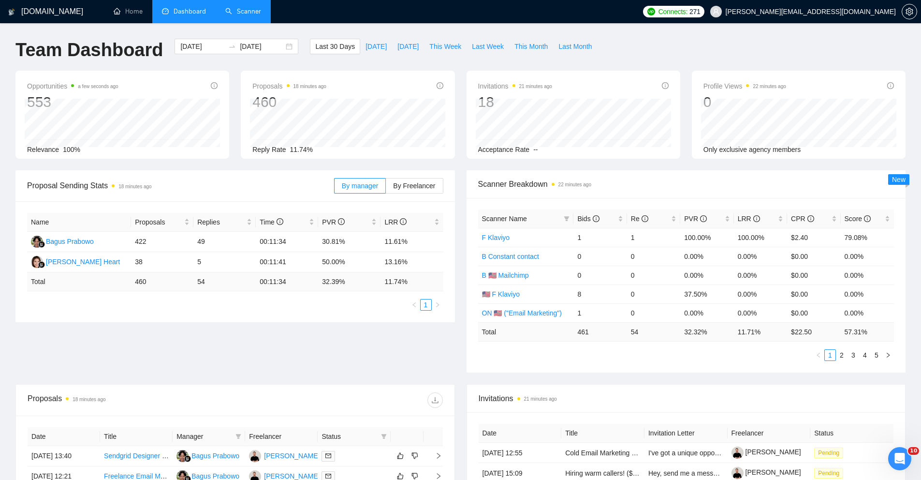
click at [250, 13] on link "Scanner" at bounding box center [243, 11] width 36 height 8
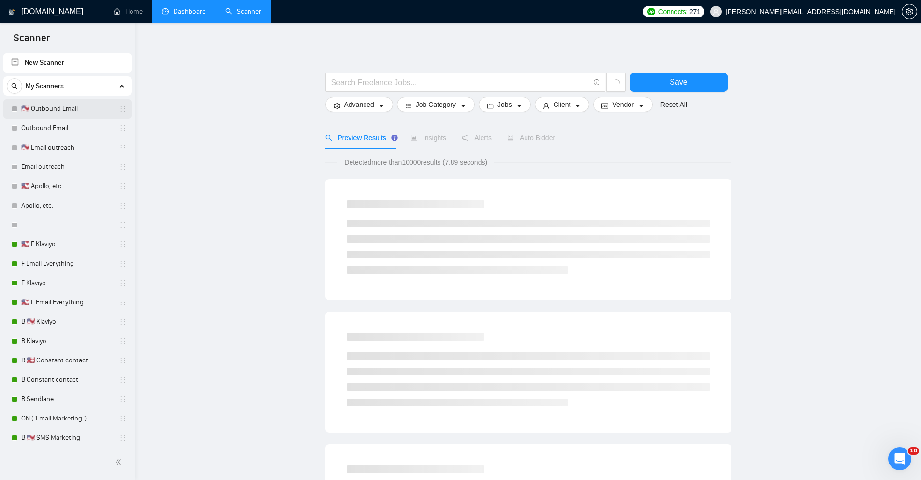
click at [62, 109] on link "🇺🇸 Outbound Email" at bounding box center [67, 108] width 92 height 19
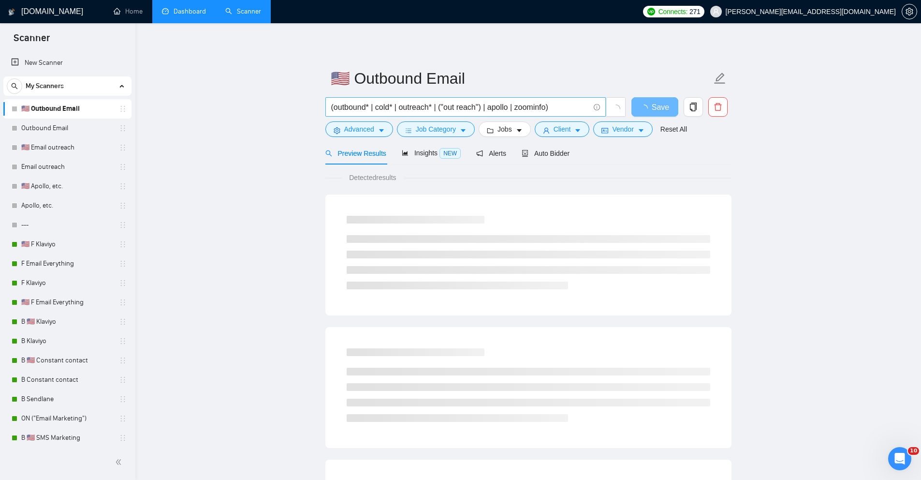
drag, startPoint x: 341, startPoint y: 108, endPoint x: 406, endPoint y: 108, distance: 64.3
click at [402, 108] on input "(outbound* | cold* | outreach* | ("out reach") | apollo | zoominfo)" at bounding box center [460, 107] width 258 height 12
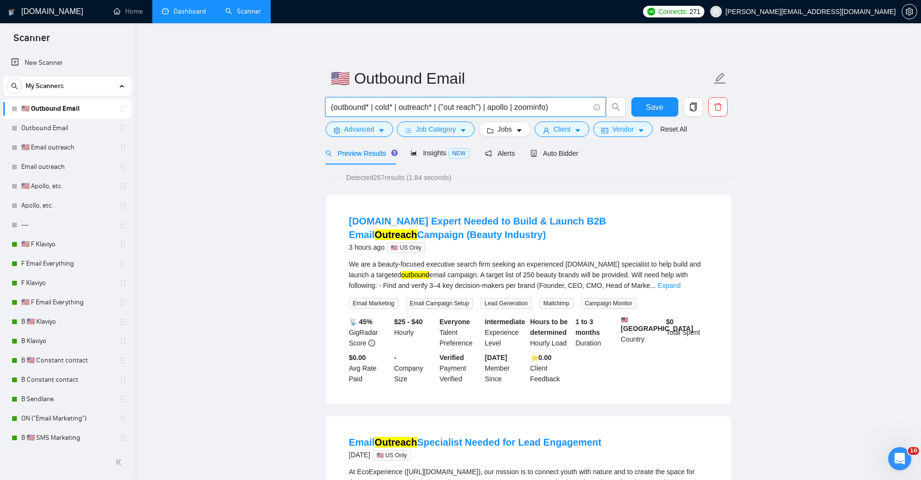
click at [358, 103] on input "(outbound* | cold* | outreach* | ("out reach") | apollo | zoominfo)" at bounding box center [460, 107] width 258 height 12
click at [69, 247] on link "🇺🇸 F Klaviyo" at bounding box center [67, 244] width 92 height 19
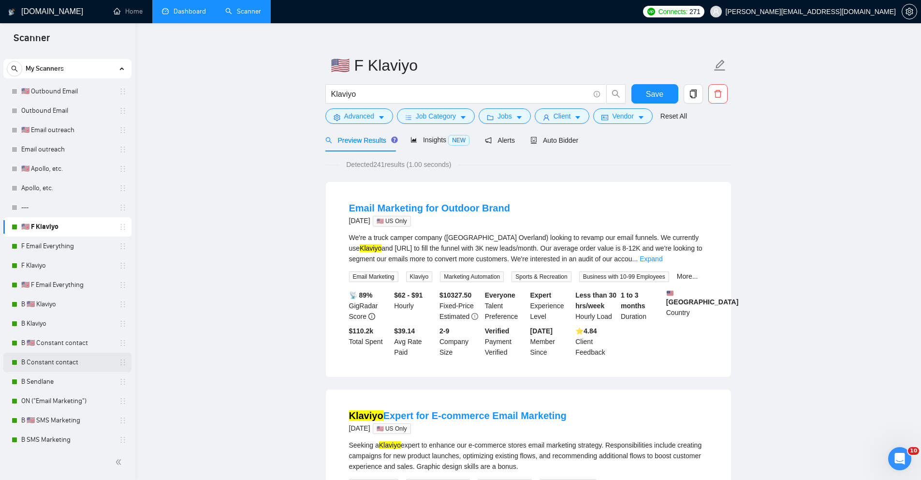
scroll to position [18, 0]
click at [895, 452] on icon "Open Intercom Messenger" at bounding box center [899, 457] width 16 height 16
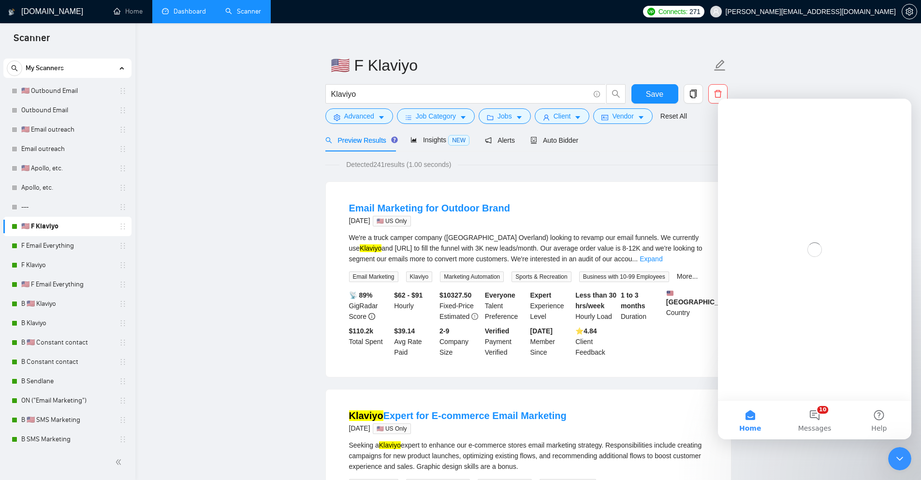
scroll to position [0, 0]
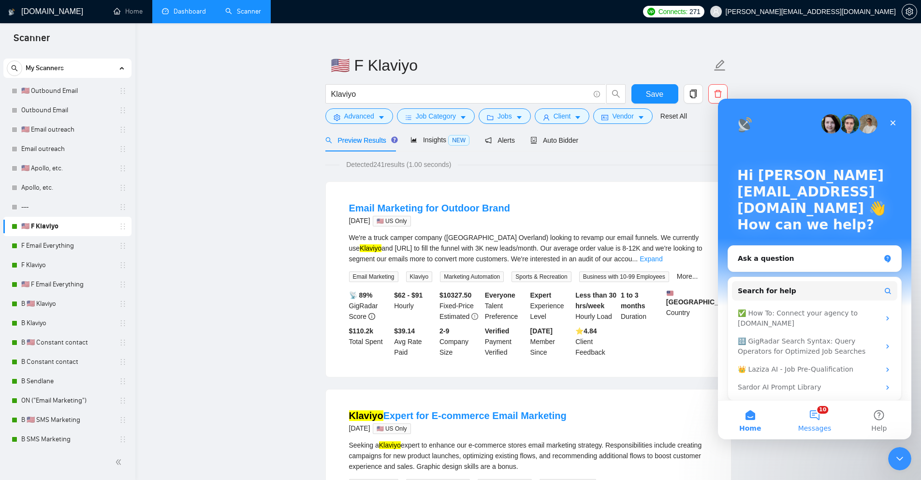
click at [815, 422] on button "10 Messages" at bounding box center [815, 419] width 64 height 39
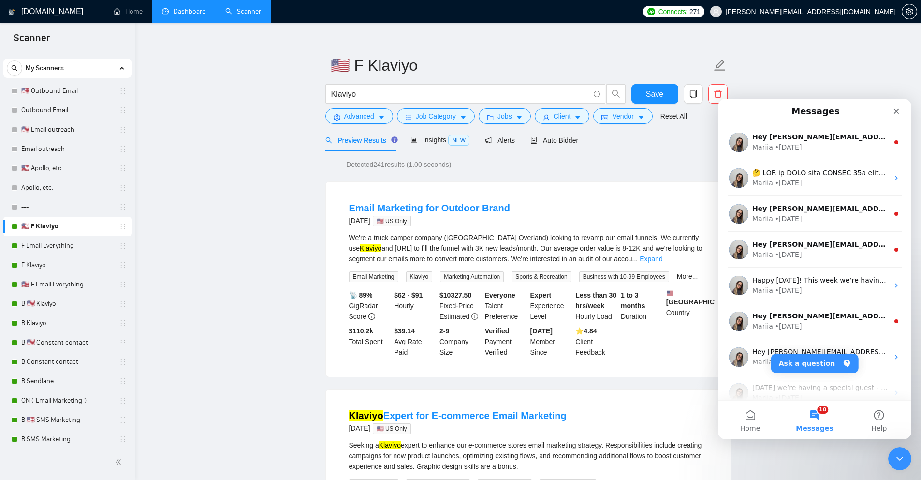
click at [814, 420] on button "10 Messages" at bounding box center [815, 419] width 64 height 39
drag, startPoint x: 906, startPoint y: 462, endPoint x: 902, endPoint y: 461, distance: 4.9
click at [907, 464] on div "Close Intercom Messenger" at bounding box center [898, 456] width 23 height 23
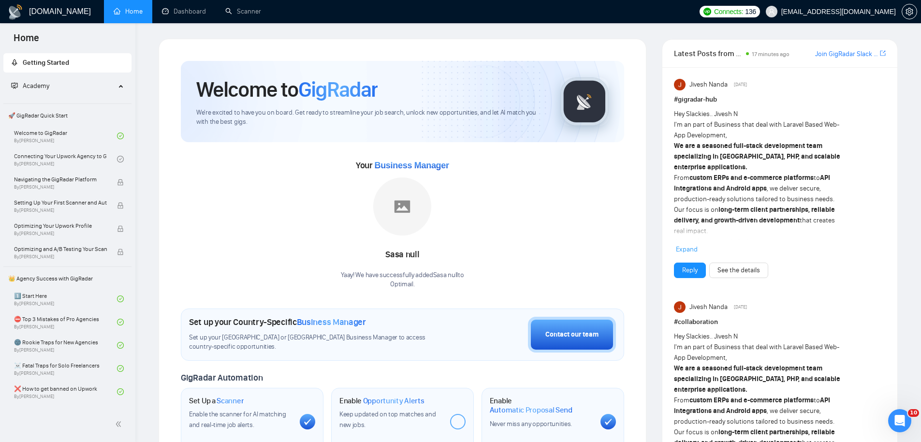
click at [134, 7] on link "Home" at bounding box center [128, 11] width 29 height 8
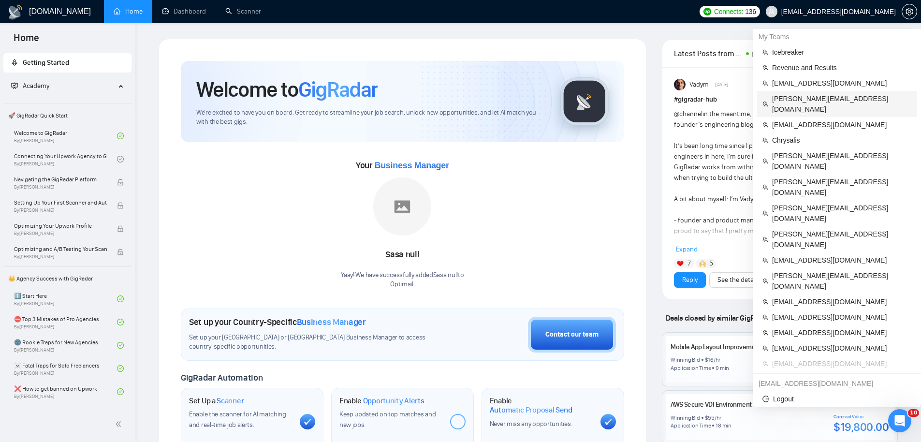
click at [805, 100] on span "[PERSON_NAME][EMAIL_ADDRESS][DOMAIN_NAME]" at bounding box center [841, 103] width 139 height 21
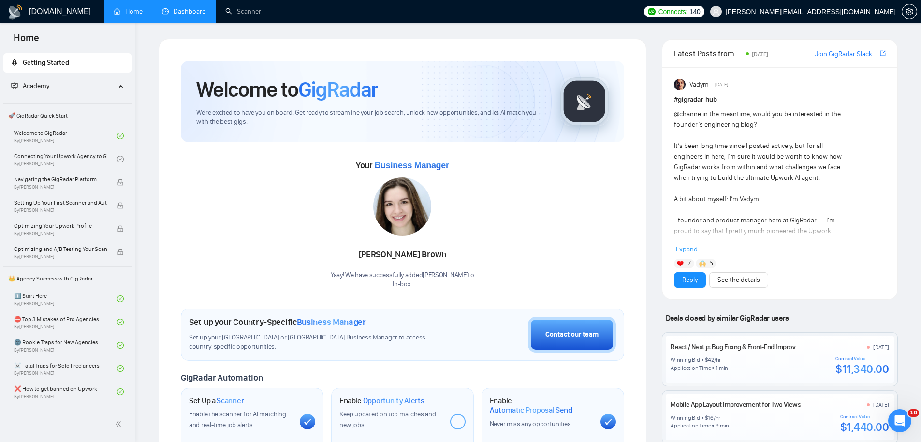
click at [178, 13] on link "Dashboard" at bounding box center [184, 11] width 44 height 8
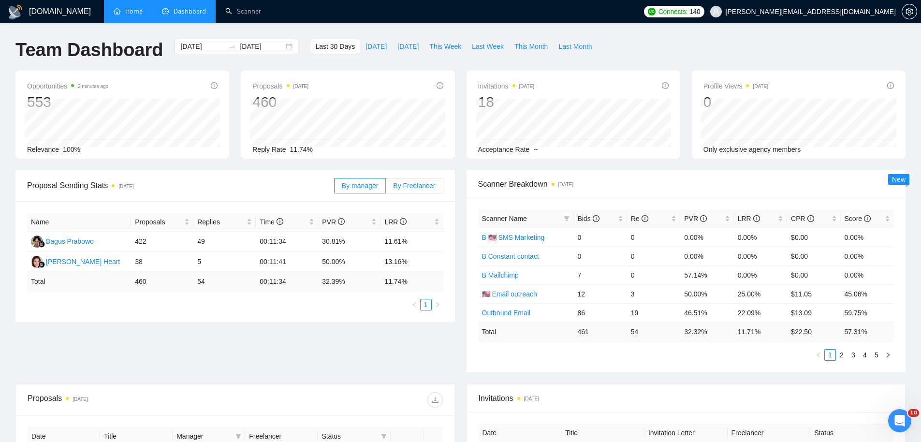
click at [408, 180] on label "By Freelancer" at bounding box center [414, 185] width 57 height 15
click at [386, 188] on input "By Freelancer" at bounding box center [386, 188] width 0 height 0
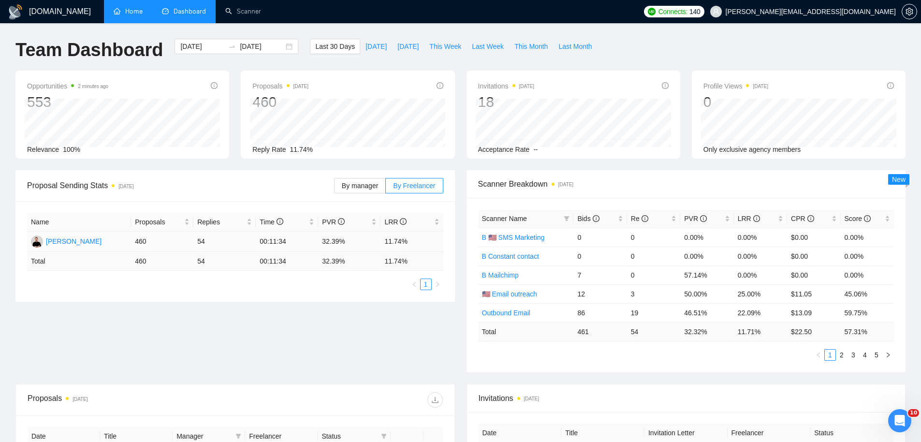
click at [77, 238] on div "[PERSON_NAME]" at bounding box center [74, 241] width 56 height 11
click at [859, 12] on span "[PERSON_NAME][EMAIL_ADDRESS][DOMAIN_NAME]" at bounding box center [811, 12] width 170 height 0
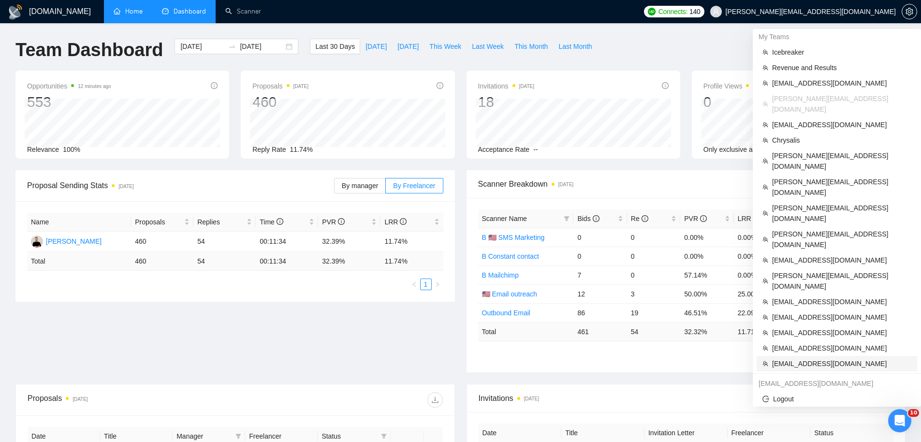
click at [803, 358] on span "[EMAIL_ADDRESS][DOMAIN_NAME]" at bounding box center [841, 363] width 139 height 11
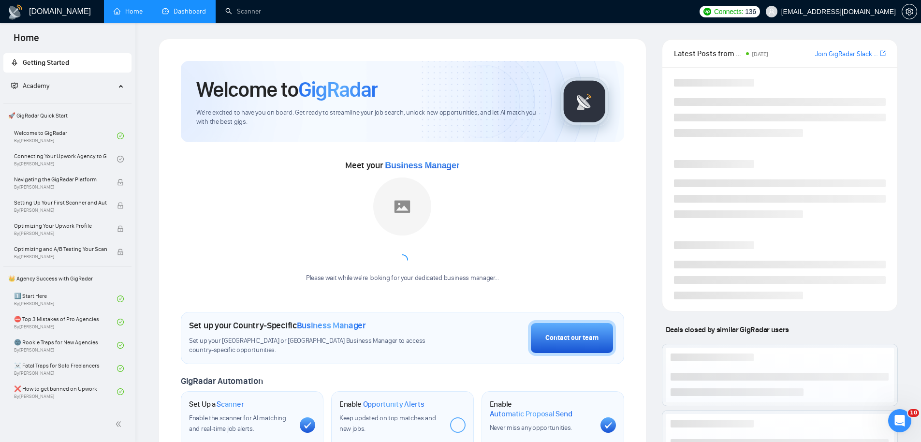
click at [195, 9] on link "Dashboard" at bounding box center [184, 11] width 44 height 8
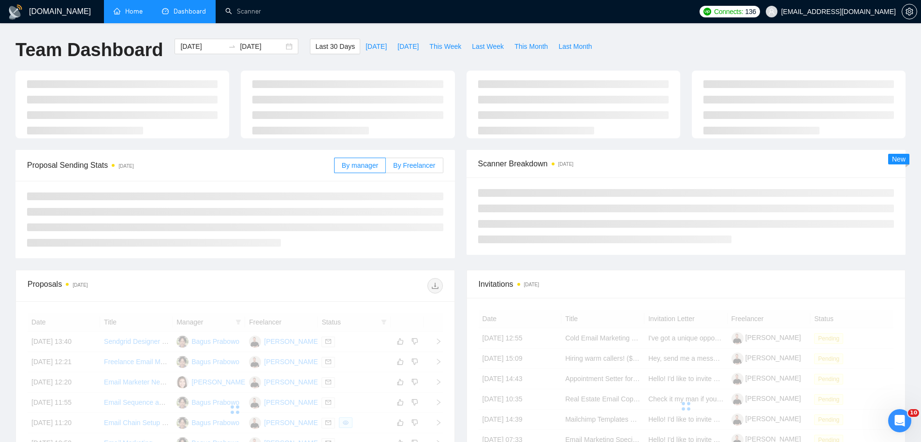
click at [409, 170] on label "By Freelancer" at bounding box center [414, 165] width 57 height 15
click at [386, 168] on input "By Freelancer" at bounding box center [386, 168] width 0 height 0
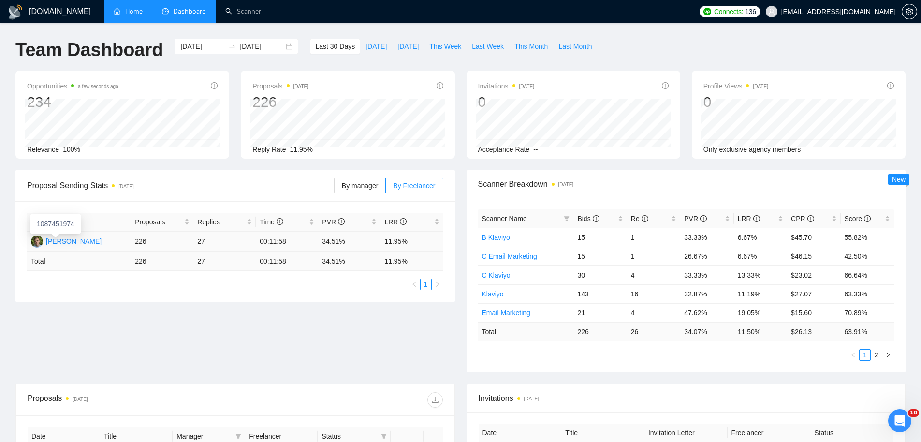
click at [64, 239] on div "[PERSON_NAME]" at bounding box center [74, 241] width 56 height 11
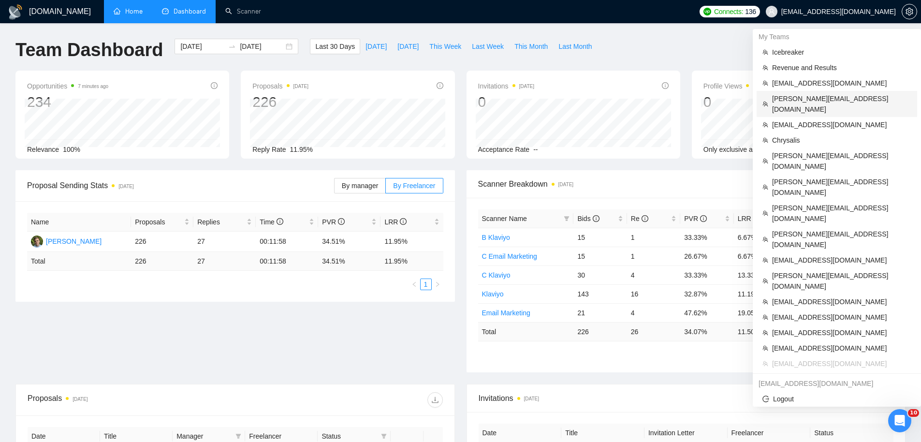
click at [816, 94] on span "[PERSON_NAME][EMAIL_ADDRESS][DOMAIN_NAME]" at bounding box center [841, 103] width 139 height 21
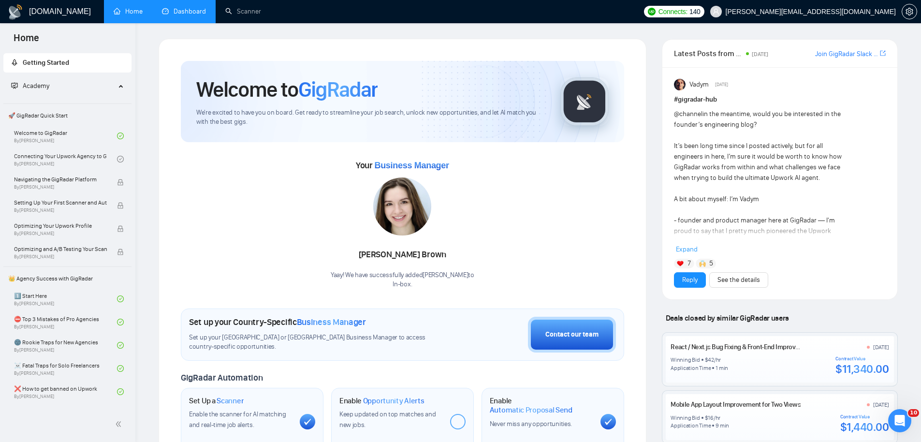
click at [185, 7] on link "Dashboard" at bounding box center [184, 11] width 44 height 8
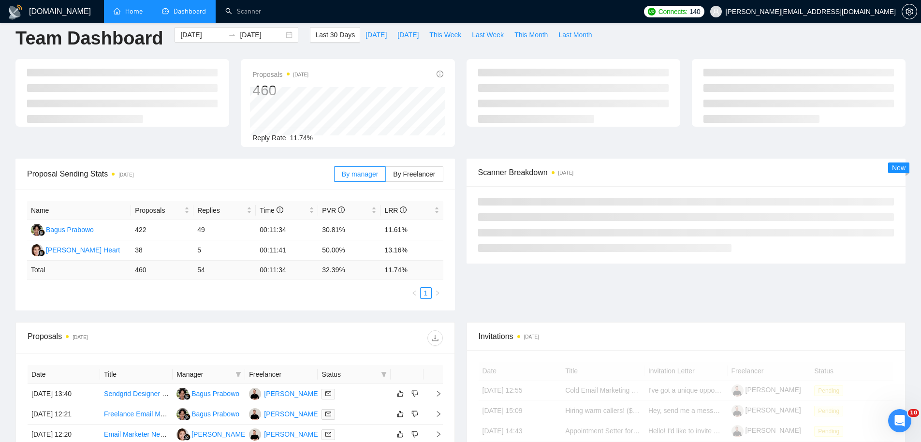
scroll to position [25, 0]
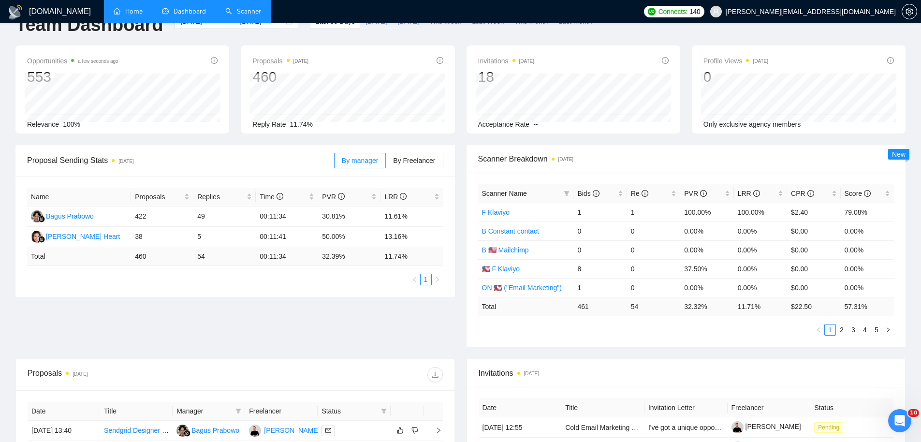
click at [240, 13] on link "Scanner" at bounding box center [243, 11] width 36 height 8
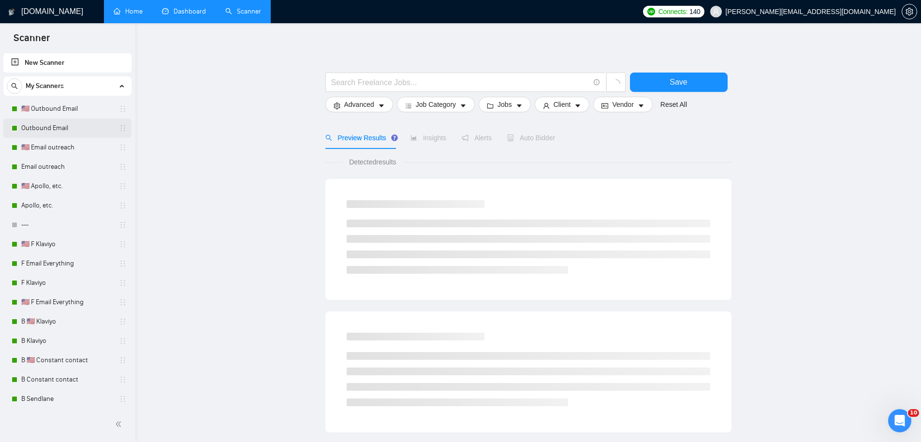
click at [75, 130] on link "Outbound Email" at bounding box center [67, 127] width 92 height 19
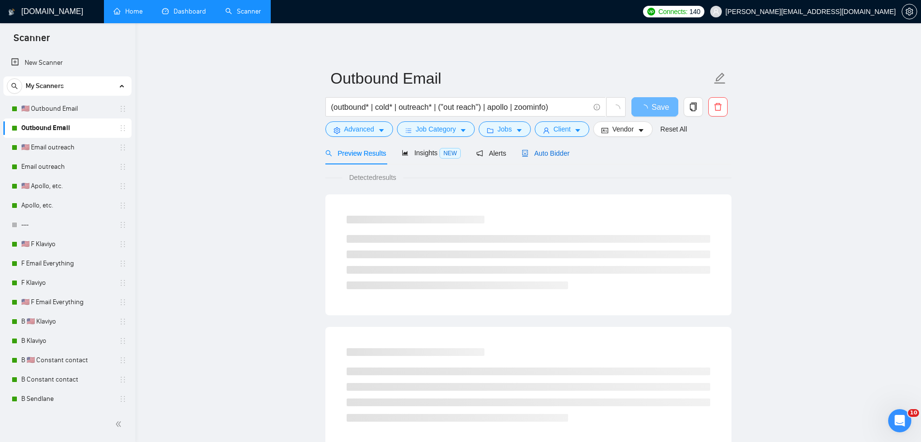
click at [555, 150] on span "Auto Bidder" at bounding box center [546, 153] width 48 height 8
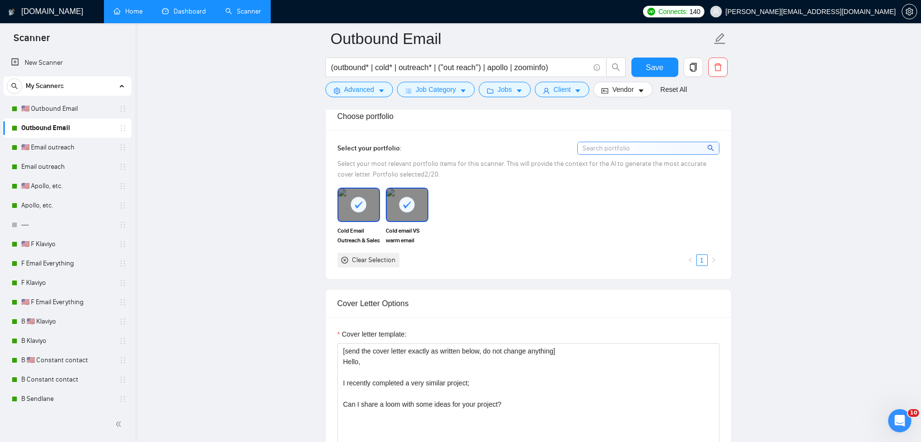
scroll to position [962, 0]
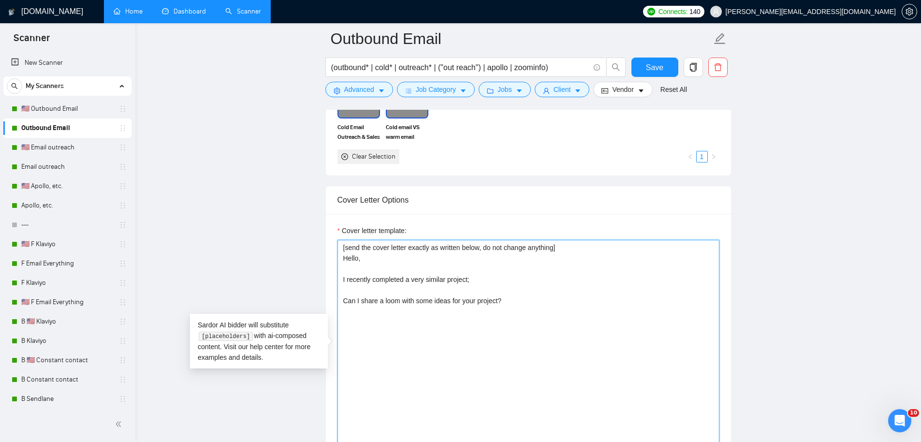
drag, startPoint x: 530, startPoint y: 311, endPoint x: 337, endPoint y: 261, distance: 199.1
click at [338, 261] on textarea "[send the cover letter exactly as written below, do not change anything] Hello,…" at bounding box center [529, 349] width 382 height 218
click at [367, 276] on textarea "[send the cover letter exactly as written below, do not change anything] Hello,…" at bounding box center [529, 349] width 382 height 218
drag, startPoint x: 362, startPoint y: 281, endPoint x: 450, endPoint y: 282, distance: 88.0
click at [449, 282] on textarea "[send the cover letter exactly as written below, do not change anything] Hello,…" at bounding box center [529, 349] width 382 height 218
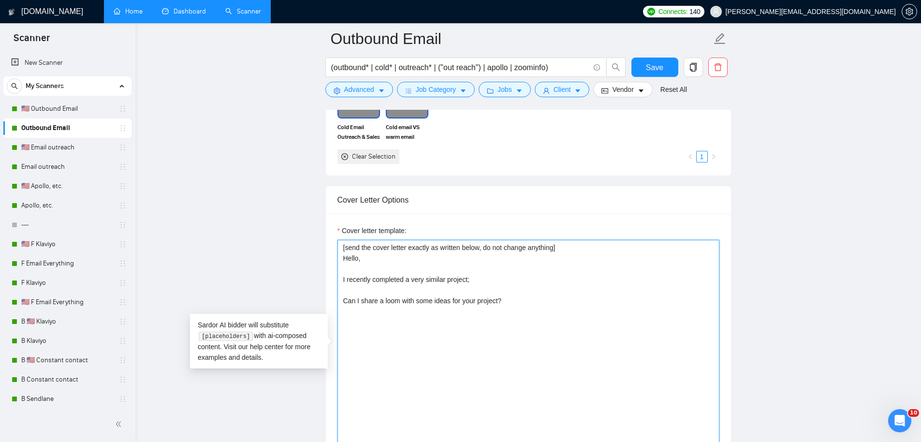
drag, startPoint x: 345, startPoint y: 301, endPoint x: 411, endPoint y: 303, distance: 65.3
click at [411, 303] on textarea "[send the cover letter exactly as written below, do not change anything] Hello,…" at bounding box center [529, 349] width 382 height 218
drag, startPoint x: 385, startPoint y: 281, endPoint x: 334, endPoint y: 255, distance: 56.7
click at [334, 255] on div "Cover letter template: [send the cover letter exactly as written below, do not …" at bounding box center [528, 347] width 405 height 267
click at [515, 276] on textarea "[send the cover letter exactly as written below, do not change anything] Hello,…" at bounding box center [529, 349] width 382 height 218
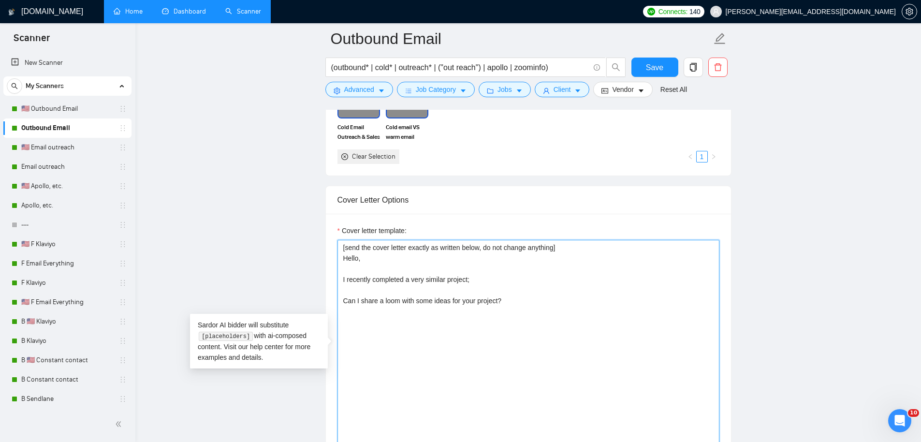
drag, startPoint x: 521, startPoint y: 318, endPoint x: 311, endPoint y: 259, distance: 219.0
click at [311, 259] on main "Outbound Email (outbound* | cold* | outreach* | ("out reach") | apollo | zoomin…" at bounding box center [528, 438] width 755 height 2723
click at [361, 249] on textarea "[send the cover letter exactly as written below, do not change anything] Hello,…" at bounding box center [529, 349] width 382 height 218
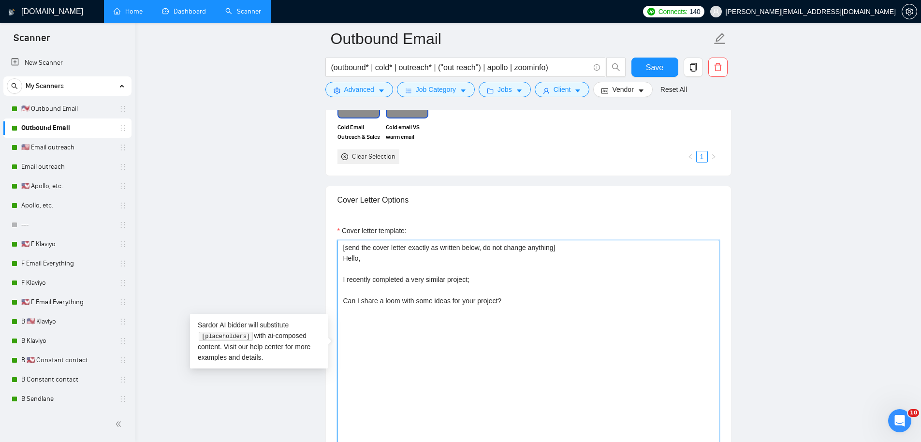
click at [360, 250] on textarea "[send the cover letter exactly as written below, do not change anything] Hello,…" at bounding box center [529, 349] width 382 height 218
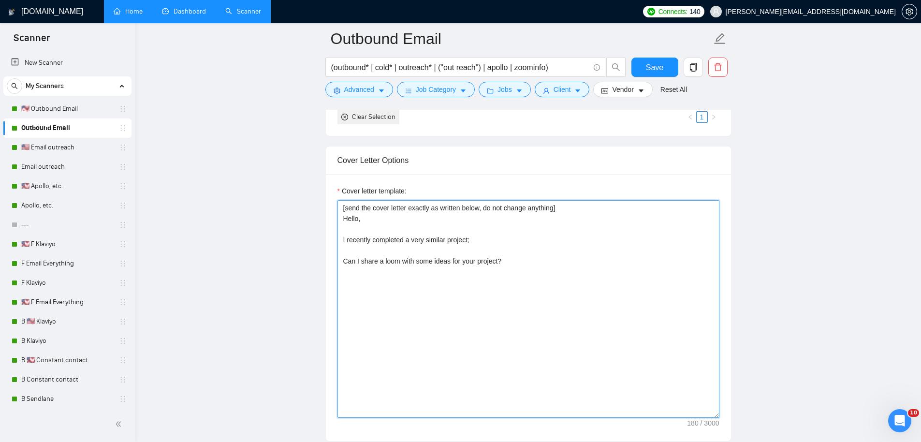
scroll to position [1197, 0]
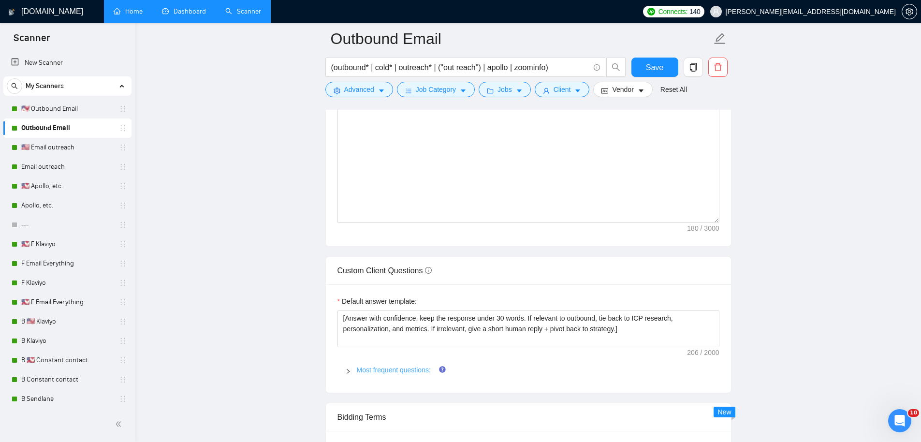
click at [387, 368] on link "Most frequent questions:" at bounding box center [394, 370] width 74 height 8
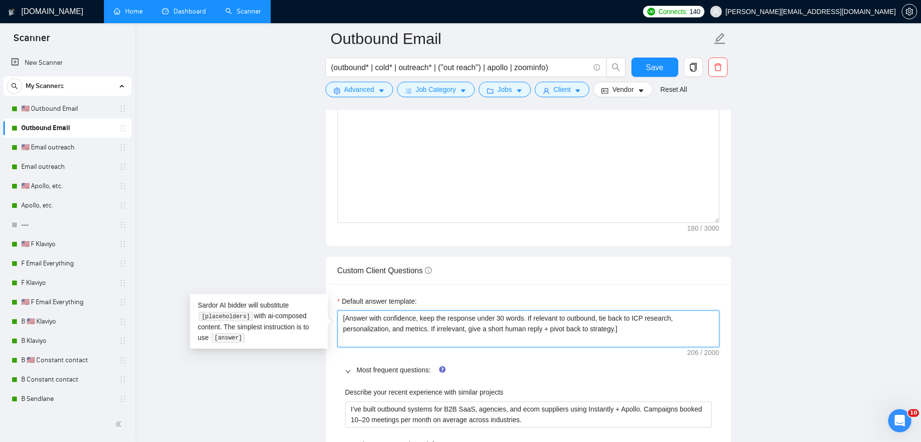
drag, startPoint x: 345, startPoint y: 318, endPoint x: 655, endPoint y: 329, distance: 309.7
click at [655, 329] on textarea "[Answer with confidence, keep the response under 30 words. If relevant to outbo…" at bounding box center [529, 329] width 382 height 37
click at [616, 331] on textarea "[Answer with confidence, keep the response under 30 words. If relevant to outbo…" at bounding box center [529, 329] width 382 height 37
drag, startPoint x: 535, startPoint y: 319, endPoint x: 592, endPoint y: 320, distance: 56.1
click at [592, 320] on textarea "[Answer with confidence, keep the response under 30 words. If relevant to outbo…" at bounding box center [529, 329] width 382 height 37
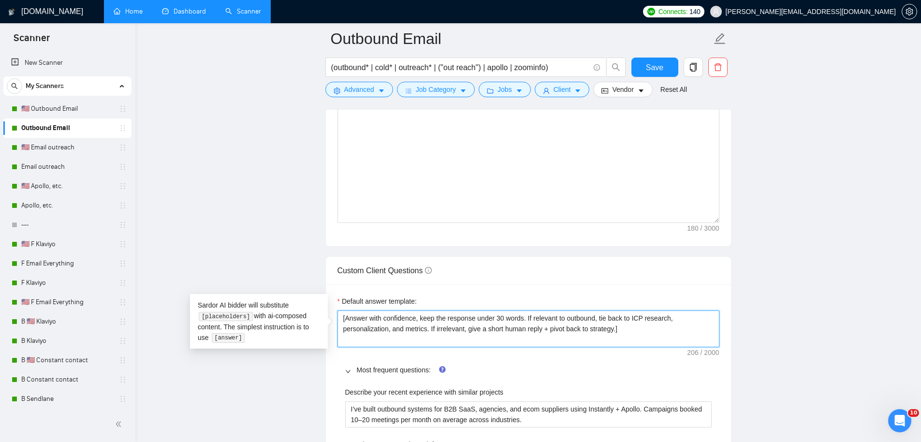
drag, startPoint x: 649, startPoint y: 319, endPoint x: 666, endPoint y: 322, distance: 18.1
click at [666, 322] on textarea "[Answer with confidence, keep the response under 30 words. If relevant to outbo…" at bounding box center [529, 329] width 382 height 37
click at [436, 326] on textarea "[Answer with confidence, keep the response under 30 words. If relevant to outbo…" at bounding box center [529, 329] width 382 height 37
drag, startPoint x: 560, startPoint y: 331, endPoint x: 640, endPoint y: 336, distance: 80.4
click at [640, 336] on textarea "[Answer with confidence, keep the response under 30 words. If relevant to outbo…" at bounding box center [529, 329] width 382 height 37
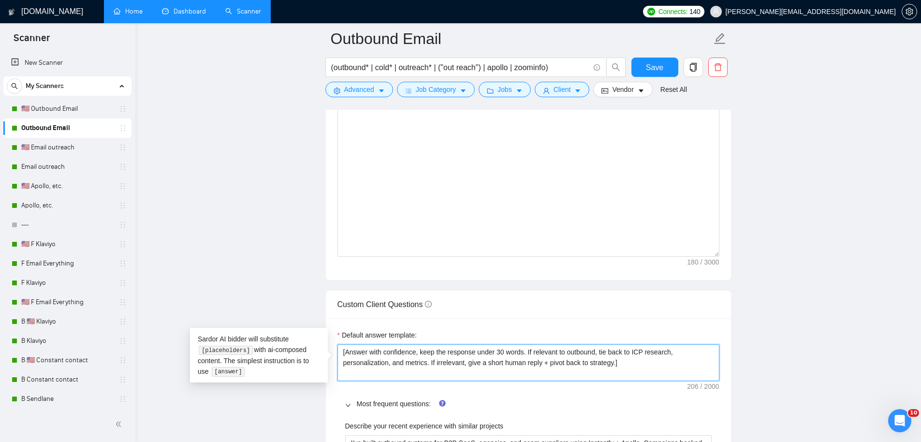
scroll to position [1067, 0]
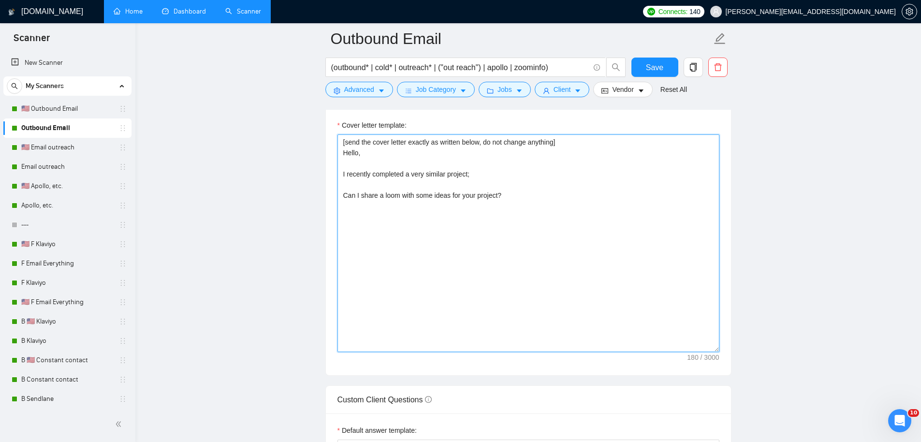
drag, startPoint x: 575, startPoint y: 247, endPoint x: 293, endPoint y: 87, distance: 324.9
click at [365, 156] on textarea "[send the cover letter exactly as written below, do not change anything] Hello,…" at bounding box center [529, 243] width 382 height 218
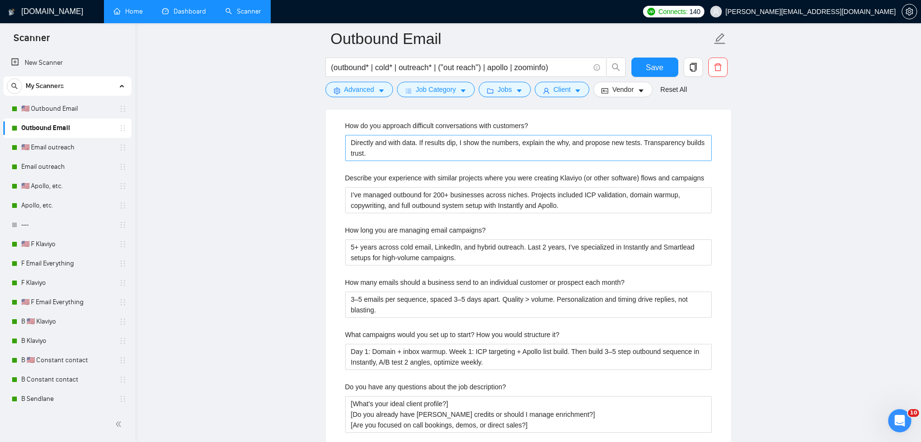
scroll to position [1718, 0]
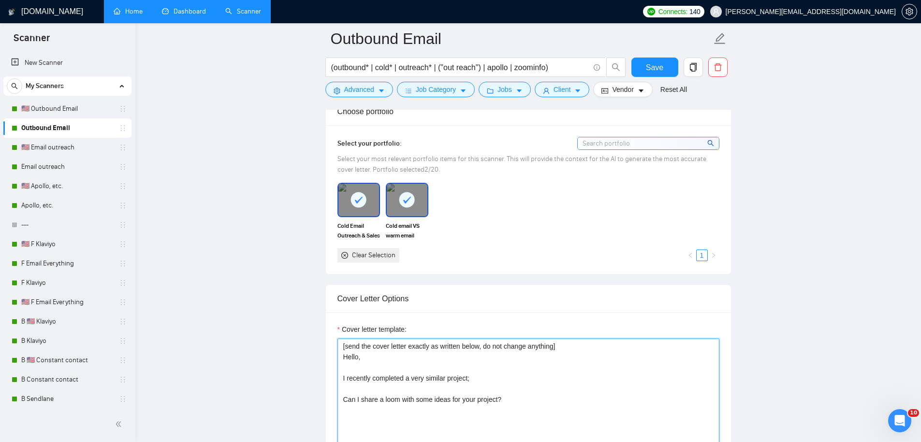
drag, startPoint x: 429, startPoint y: 373, endPoint x: 332, endPoint y: 345, distance: 101.6
click at [332, 345] on div "Cover letter template: [send the cover letter exactly as written below, do not …" at bounding box center [528, 445] width 405 height 267
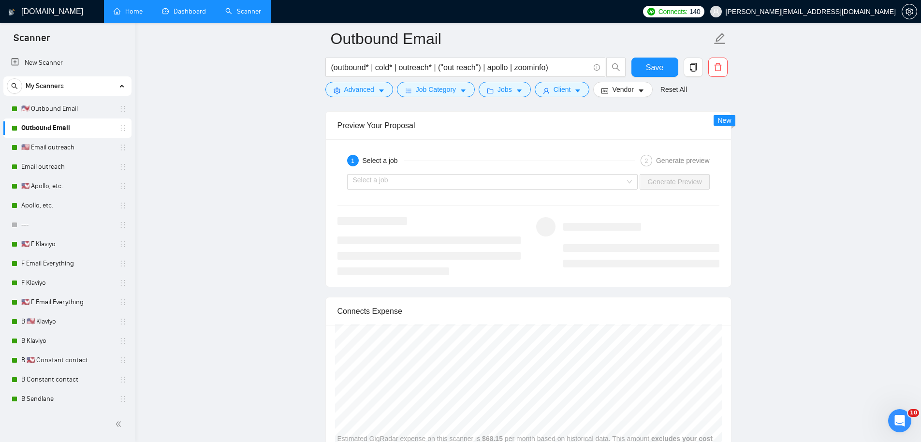
scroll to position [2649, 0]
click at [562, 187] on input "search" at bounding box center [489, 184] width 273 height 15
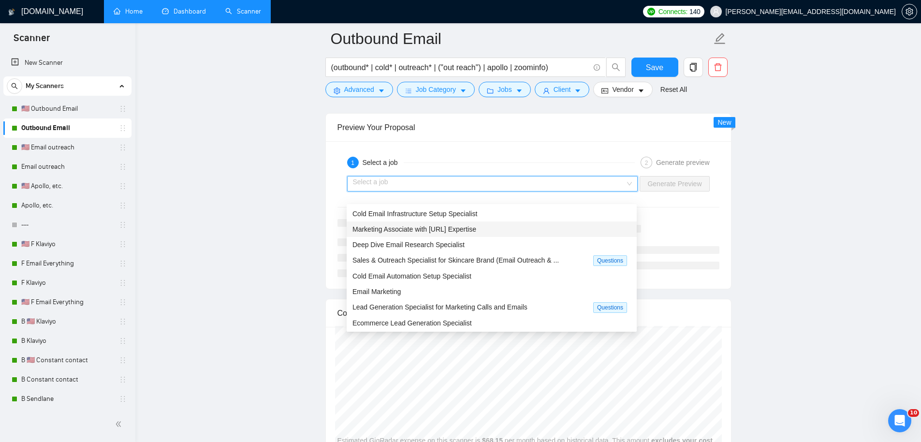
click at [553, 222] on div "Marketing Associate with [URL] Expertise" at bounding box center [492, 229] width 290 height 15
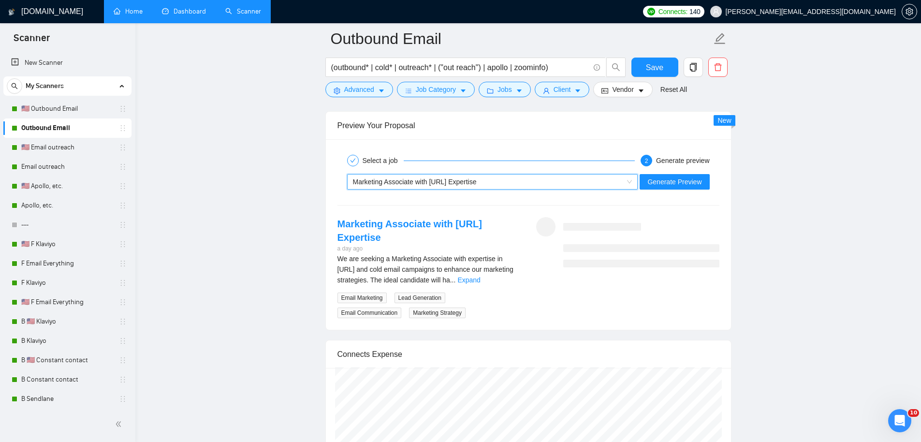
scroll to position [2653, 0]
